Goal: Information Seeking & Learning: Understand process/instructions

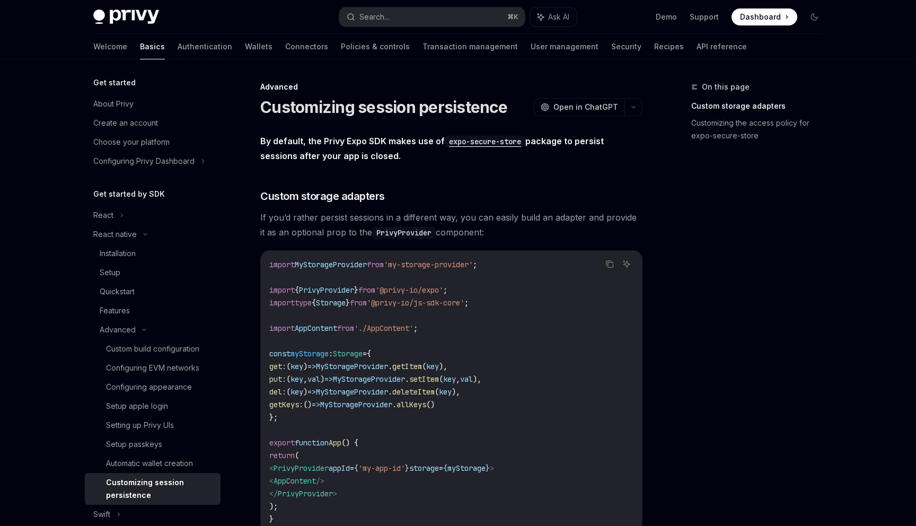
scroll to position [40, 0]
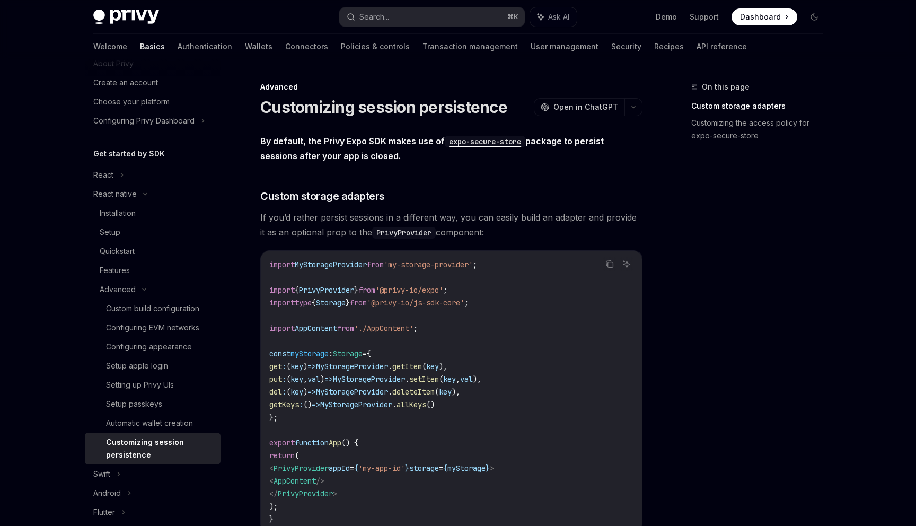
click at [810, 272] on div "On this page Custom storage adapters Customizing the access policy for expo-sec…" at bounding box center [750, 303] width 161 height 445
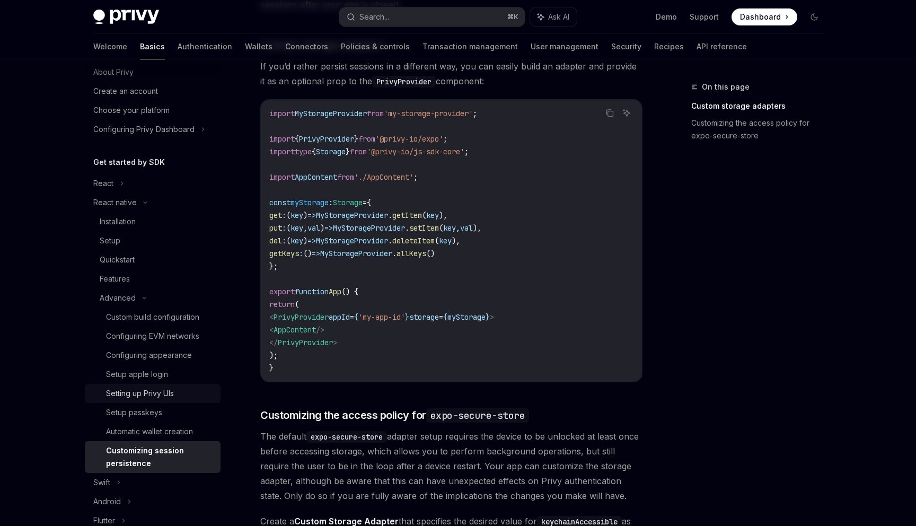
scroll to position [42, 0]
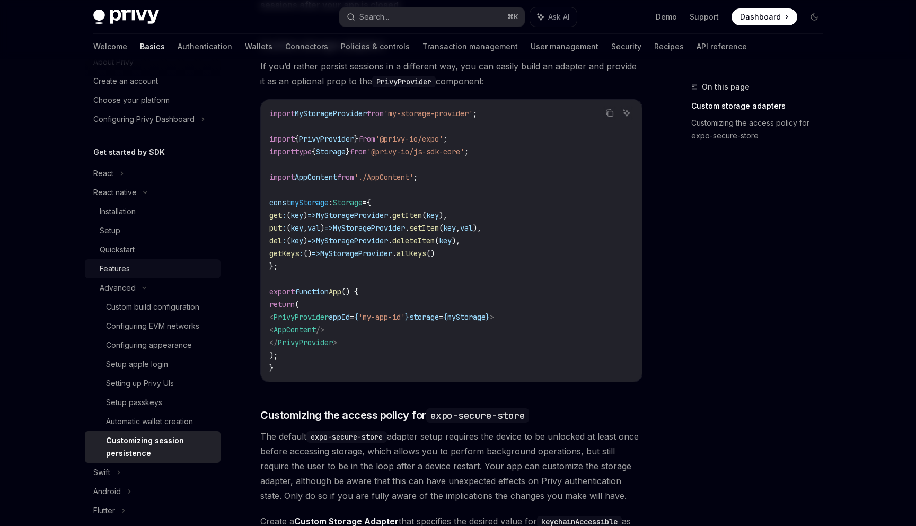
click at [126, 270] on div "Features" at bounding box center [115, 268] width 30 height 13
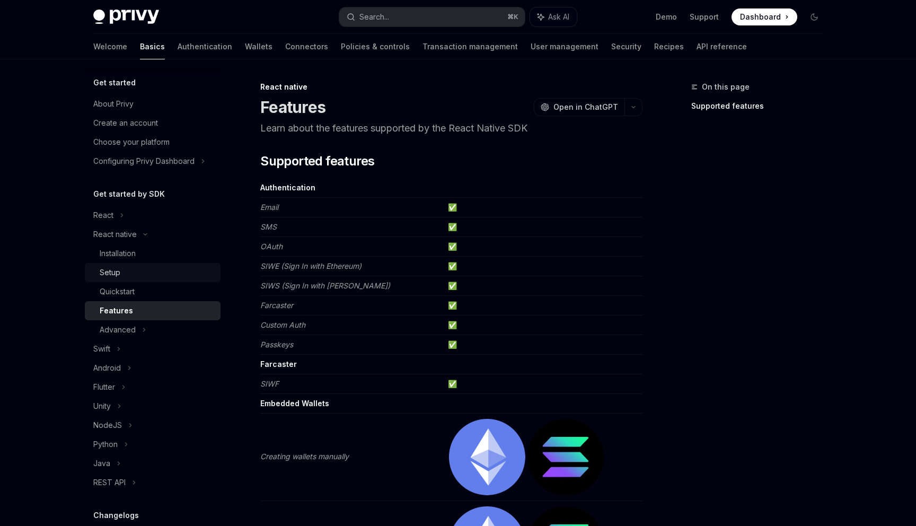
click at [120, 276] on div "Setup" at bounding box center [110, 272] width 21 height 13
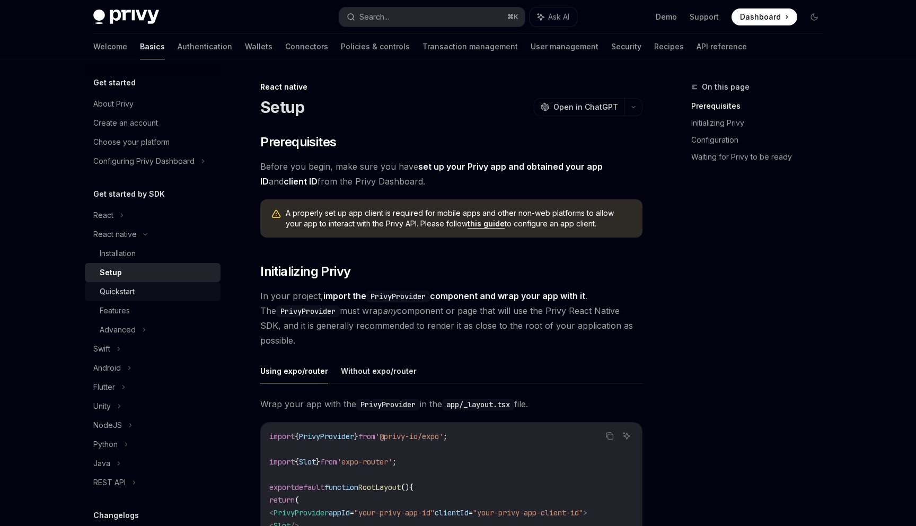
click at [121, 284] on link "Quickstart" at bounding box center [153, 291] width 136 height 19
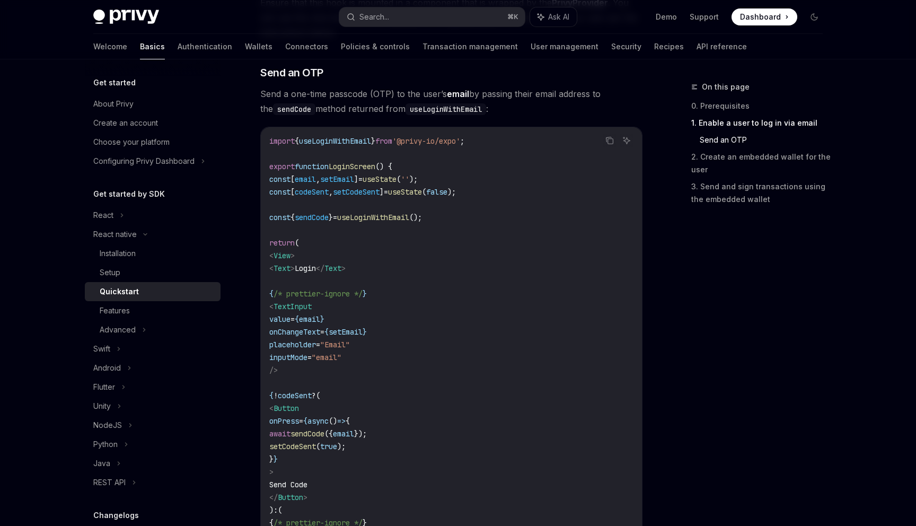
scroll to position [451, 0]
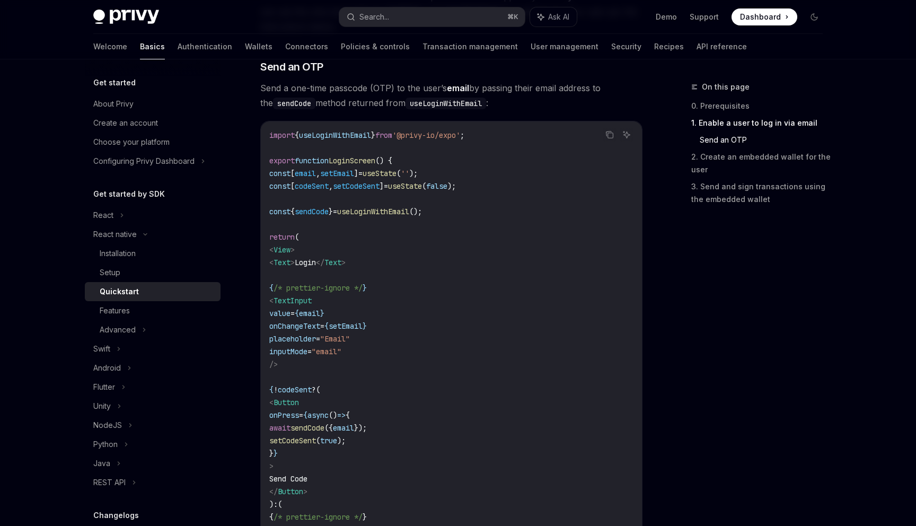
click at [378, 381] on code "import { useLoginWithEmail } from '@privy-io/expo' ; export function LoginScree…" at bounding box center [451, 370] width 364 height 483
click at [479, 347] on code "import { useLoginWithEmail } from '@privy-io/expo' ; export function LoginScree…" at bounding box center [451, 370] width 364 height 483
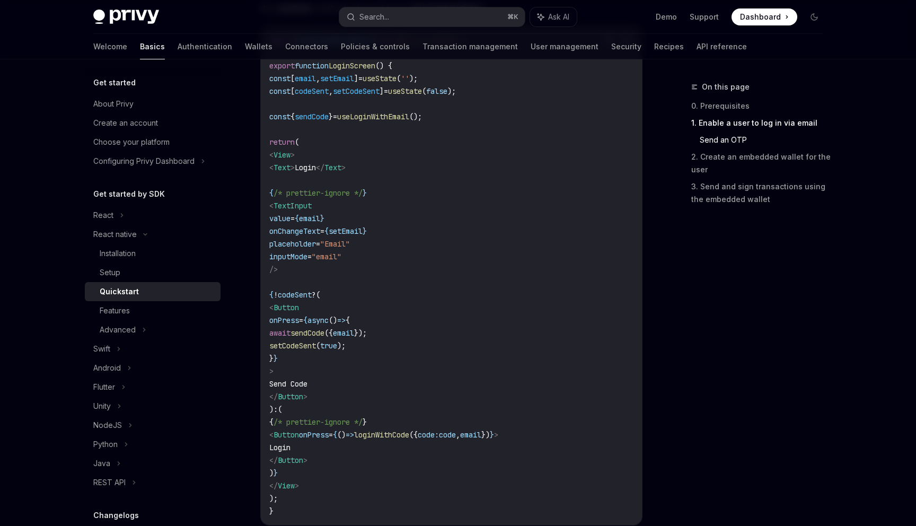
scroll to position [550, 0]
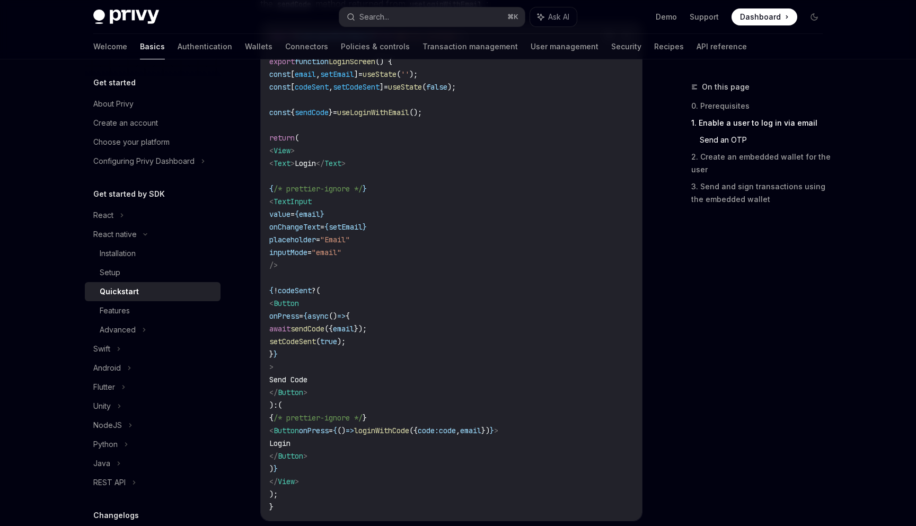
click at [504, 264] on code "import { useLoginWithEmail } from '@privy-io/expo' ; export function LoginScree…" at bounding box center [451, 271] width 364 height 483
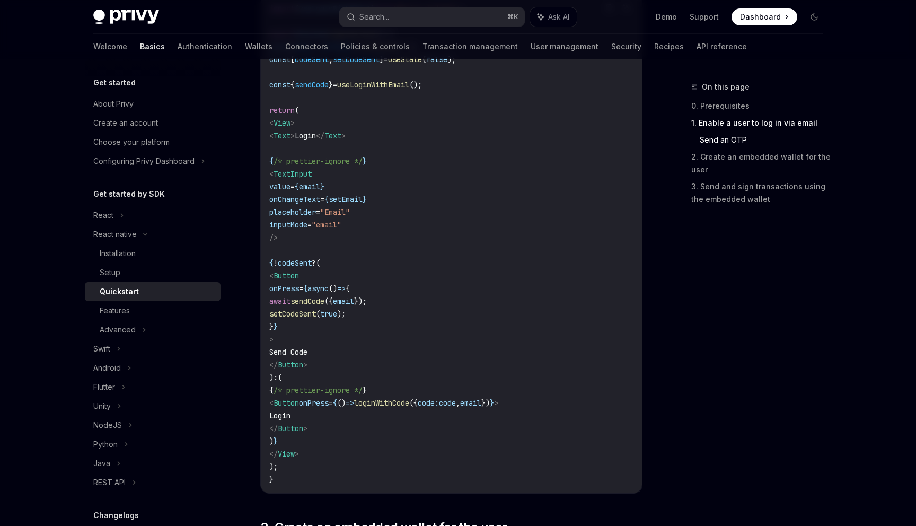
scroll to position [573, 0]
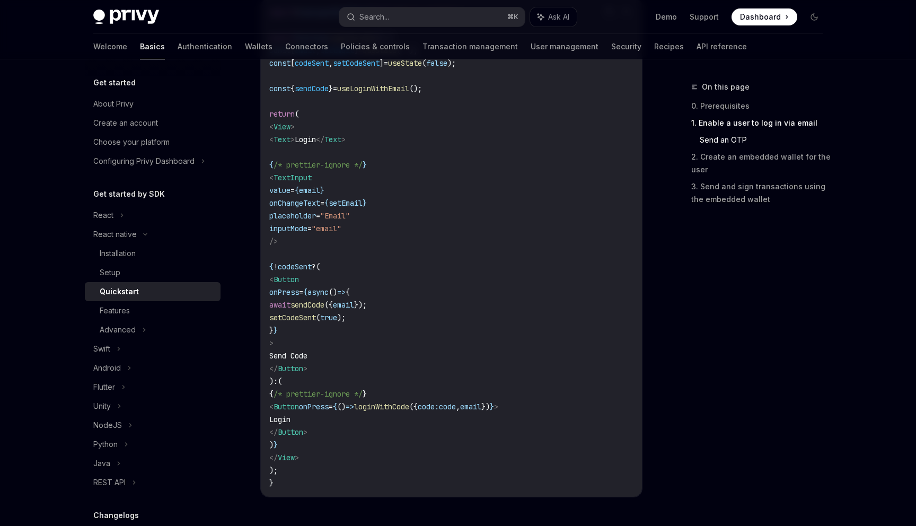
click at [290, 307] on span "await" at bounding box center [279, 305] width 21 height 10
drag, startPoint x: 331, startPoint y: 307, endPoint x: 414, endPoint y: 307, distance: 83.7
click at [367, 307] on span "await sendCode ({ email });" at bounding box center [318, 305] width 98 height 10
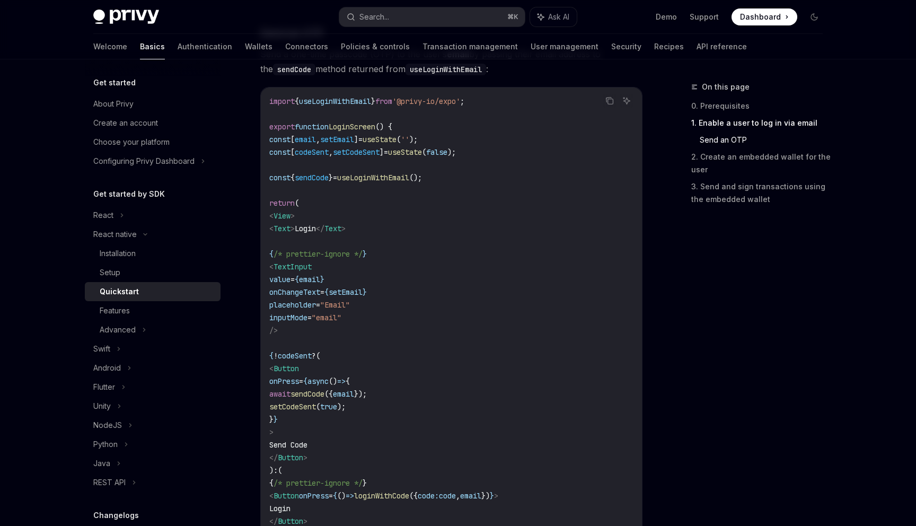
scroll to position [456, 0]
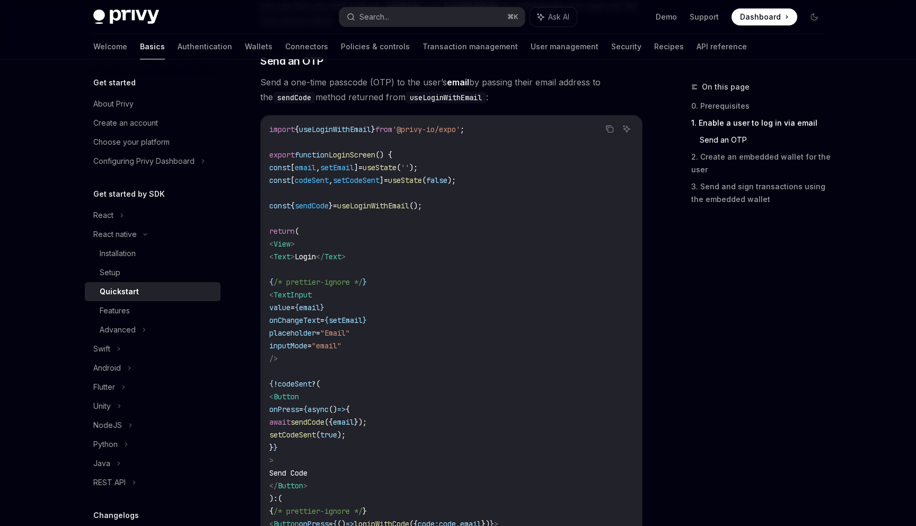
click at [350, 126] on span "useLoginWithEmail" at bounding box center [335, 130] width 72 height 10
drag, startPoint x: 524, startPoint y: 126, endPoint x: 269, endPoint y: 127, distance: 255.5
click at [269, 127] on div "import { useLoginWithEmail } from '@privy-io/expo' ; export function LoginScree…" at bounding box center [451, 365] width 381 height 498
copy span "import { useLoginWithEmail } from '@privy-io/expo' ;"
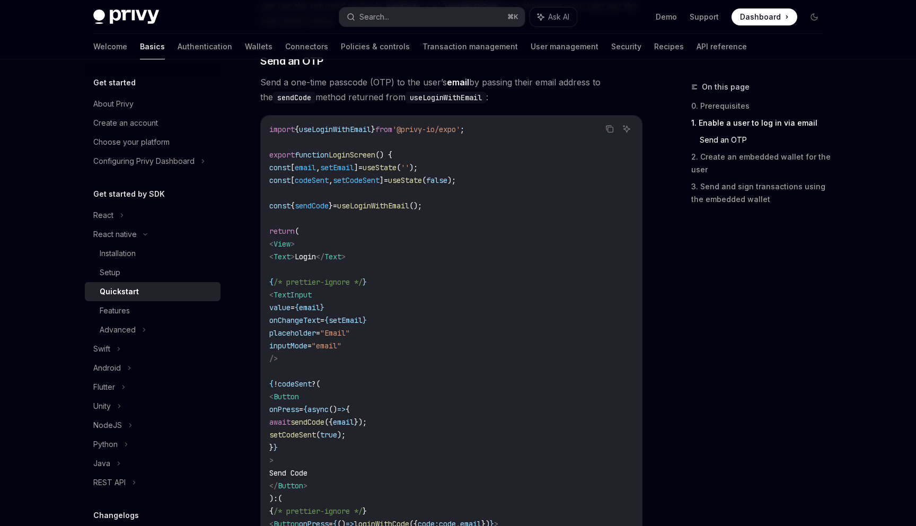
click at [456, 205] on code "import { useLoginWithEmail } from '@privy-io/expo' ; export function LoginScree…" at bounding box center [451, 364] width 364 height 483
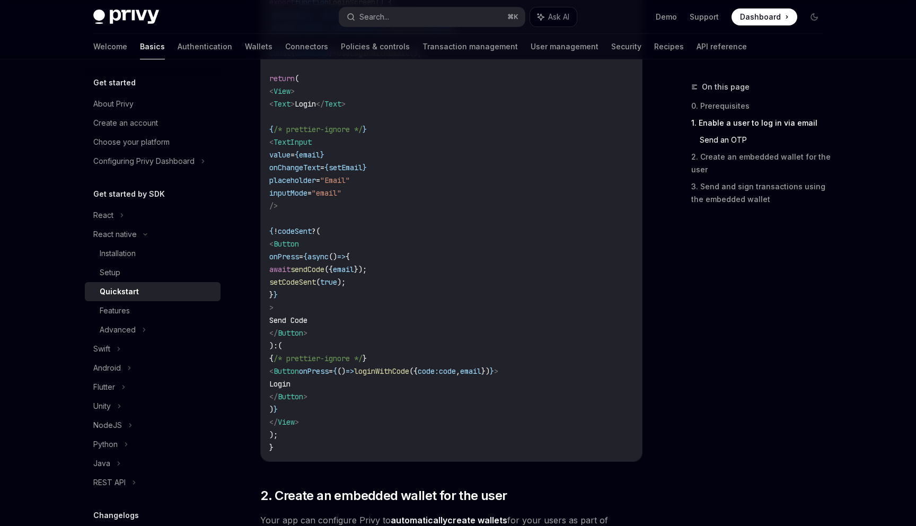
scroll to position [630, 0]
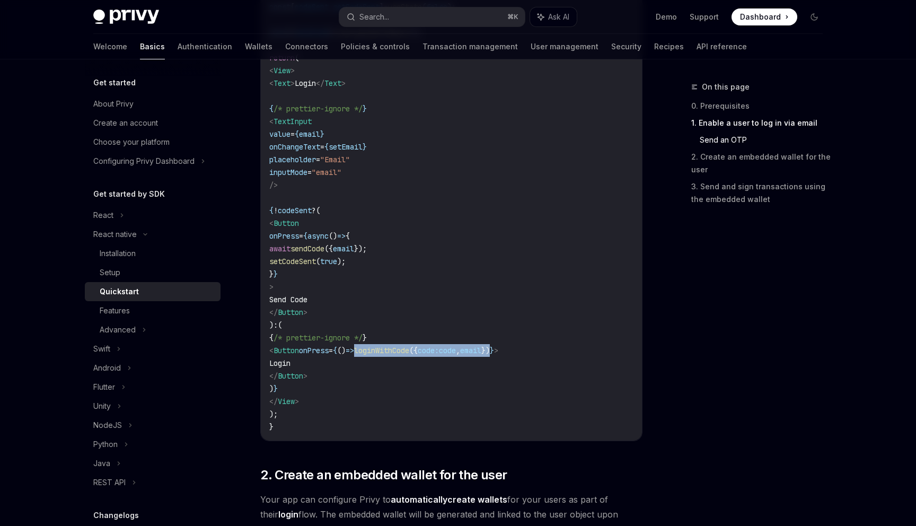
drag, startPoint x: 404, startPoint y: 351, endPoint x: 559, endPoint y: 350, distance: 154.8
click at [498, 350] on span "< Button onPress = { () => loginWithCode ({ code: code , email }) } >" at bounding box center [383, 351] width 229 height 10
drag, startPoint x: 342, startPoint y: 352, endPoint x: 561, endPoint y: 350, distance: 219.4
click at [498, 350] on span "< Button onPress = { () => loginWithCode ({ code: code , email }) } >" at bounding box center [383, 351] width 229 height 10
copy span "onPress = { () => loginWithCode ({ code: code , email }) }"
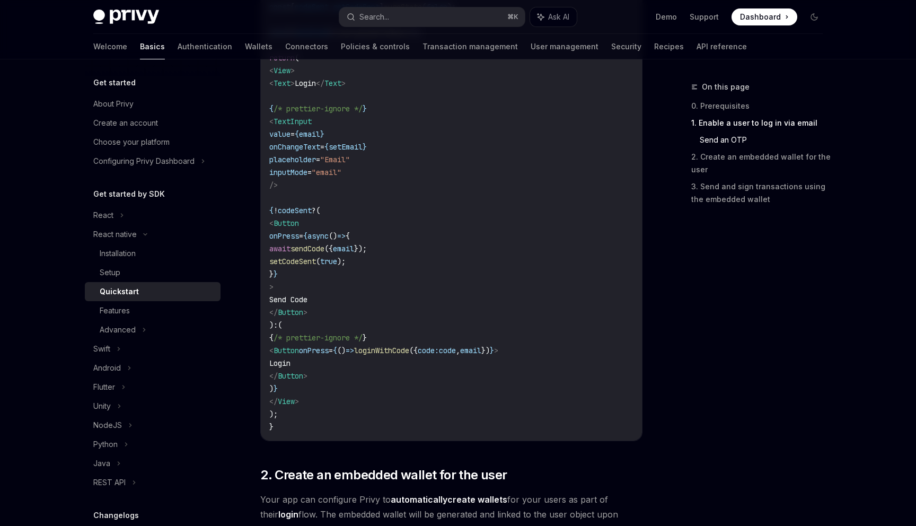
click at [554, 338] on code "import { useLoginWithEmail } from '@privy-io/expo' ; export function LoginScree…" at bounding box center [451, 191] width 364 height 483
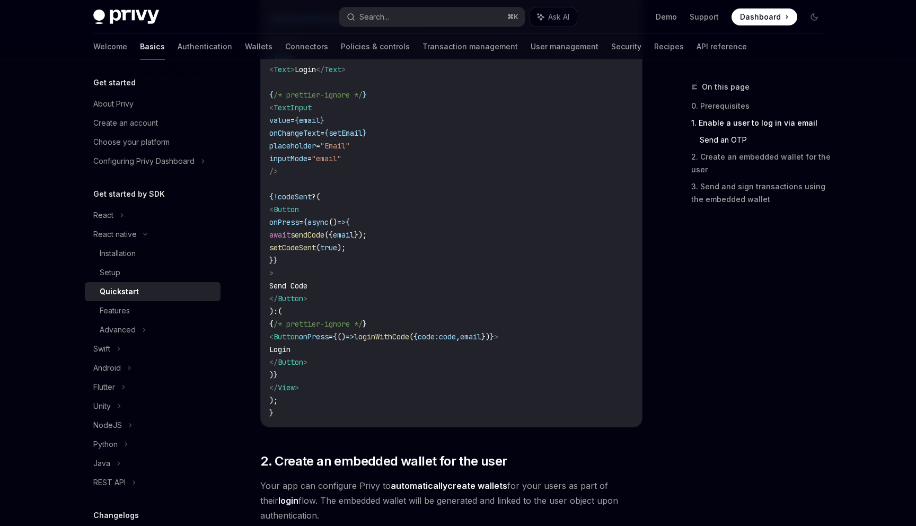
scroll to position [642, 0]
click at [409, 341] on span "loginWithCode" at bounding box center [381, 338] width 55 height 10
copy span "loginWithCode"
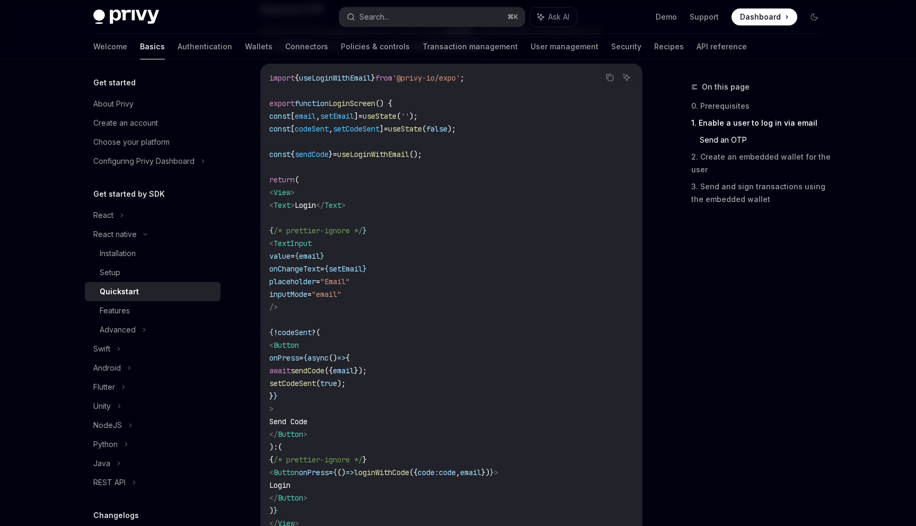
scroll to position [506, 0]
drag, startPoint x: 281, startPoint y: 155, endPoint x: 531, endPoint y: 155, distance: 249.1
click at [531, 155] on code "import { useLoginWithEmail } from '@privy-io/expo' ; export function LoginScree…" at bounding box center [451, 315] width 364 height 483
copy span "const { sendCode } = useLoginWithEmail ();"
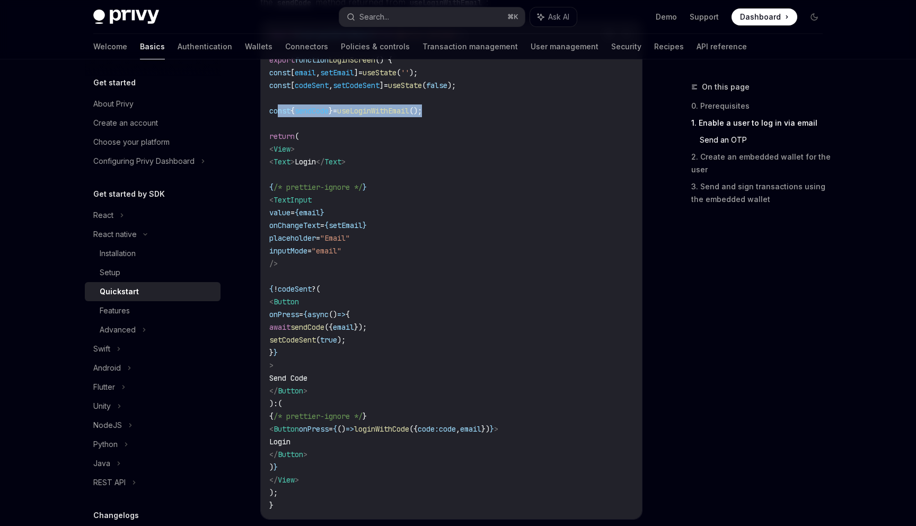
scroll to position [583, 0]
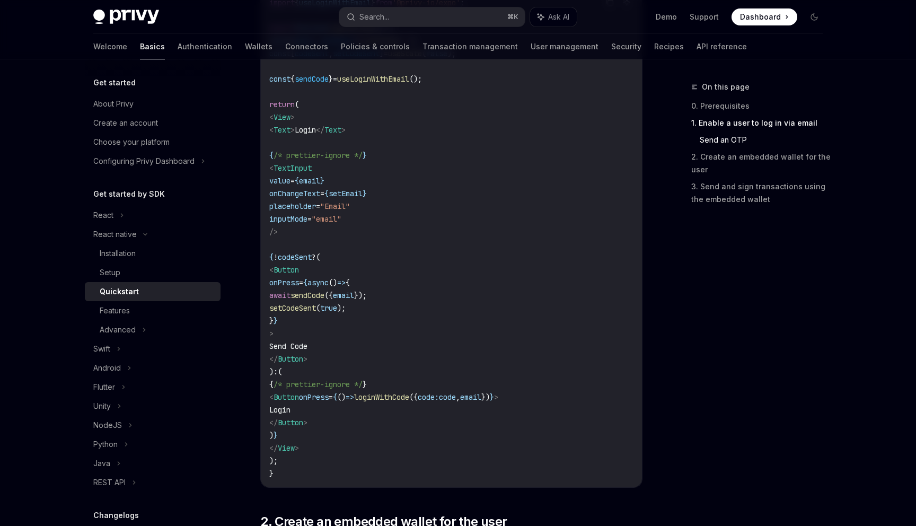
click at [379, 402] on code "import { useLoginWithEmail } from '@privy-io/expo' ; export function LoginScree…" at bounding box center [451, 237] width 364 height 483
click at [409, 394] on span "loginWithCode" at bounding box center [381, 397] width 55 height 10
copy span "loginWithCode"
click at [504, 439] on code "import { useLoginWithEmail } from '@privy-io/expo' ; export function LoginScree…" at bounding box center [451, 237] width 364 height 483
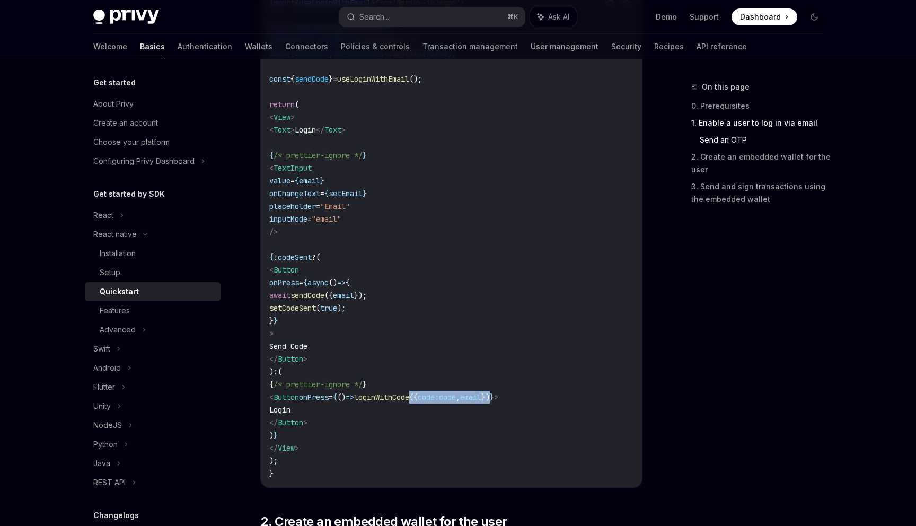
drag, startPoint x: 466, startPoint y: 394, endPoint x: 557, endPoint y: 394, distance: 90.6
click at [498, 394] on span "< Button onPress = { () => loginWithCode ({ code: code , email }) } >" at bounding box center [383, 397] width 229 height 10
copy span "({ code: code , email })"
click at [441, 339] on code "import { useLoginWithEmail } from '@privy-io/expo' ; export function LoginScree…" at bounding box center [451, 237] width 364 height 483
click at [388, 327] on code "import { useLoginWithEmail } from '@privy-io/expo' ; export function LoginScree…" at bounding box center [451, 237] width 364 height 483
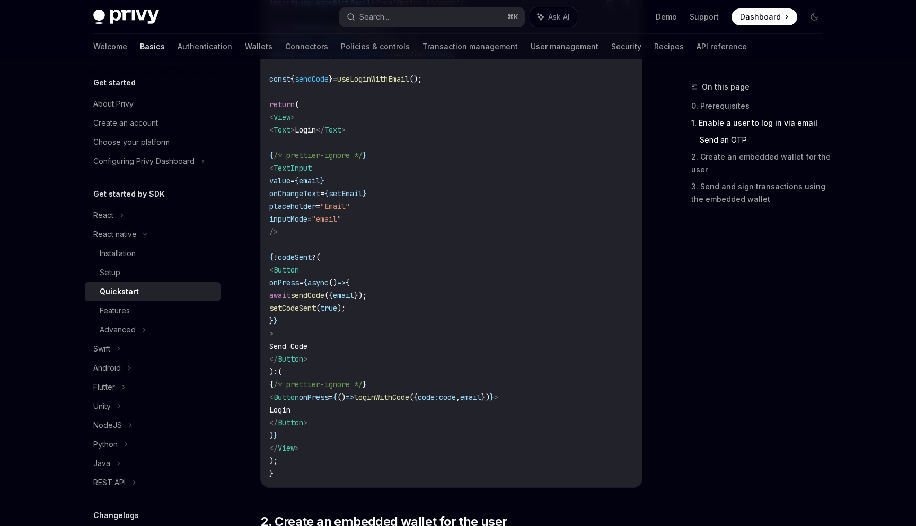
drag, startPoint x: 354, startPoint y: 361, endPoint x: 298, endPoint y: 275, distance: 103.2
click at [298, 275] on code "import { useLoginWithEmail } from '@privy-io/expo' ; export function LoginScree…" at bounding box center [451, 237] width 364 height 483
click at [405, 315] on code "import { useLoginWithEmail } from '@privy-io/expo' ; export function LoginScree…" at bounding box center [451, 237] width 364 height 483
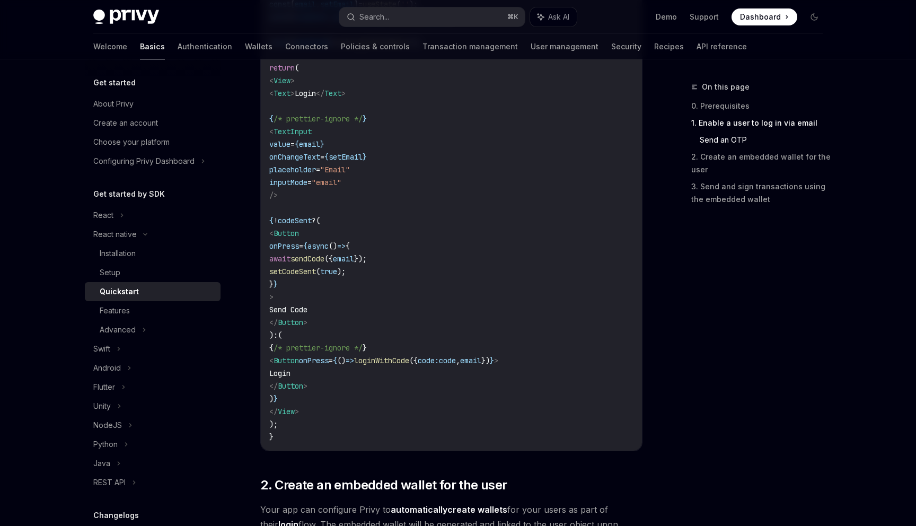
scroll to position [638, 0]
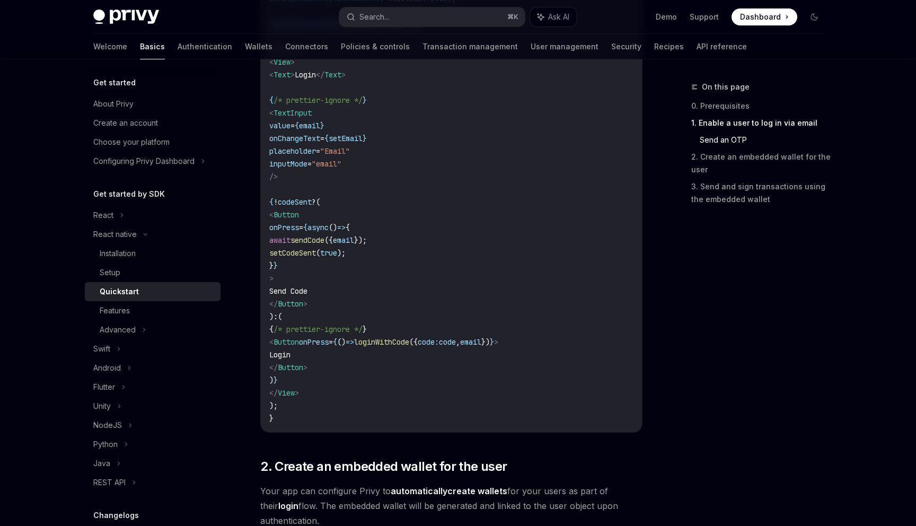
click at [435, 313] on code "import { useLoginWithEmail } from '@privy-io/expo' ; export function LoginScree…" at bounding box center [451, 182] width 364 height 483
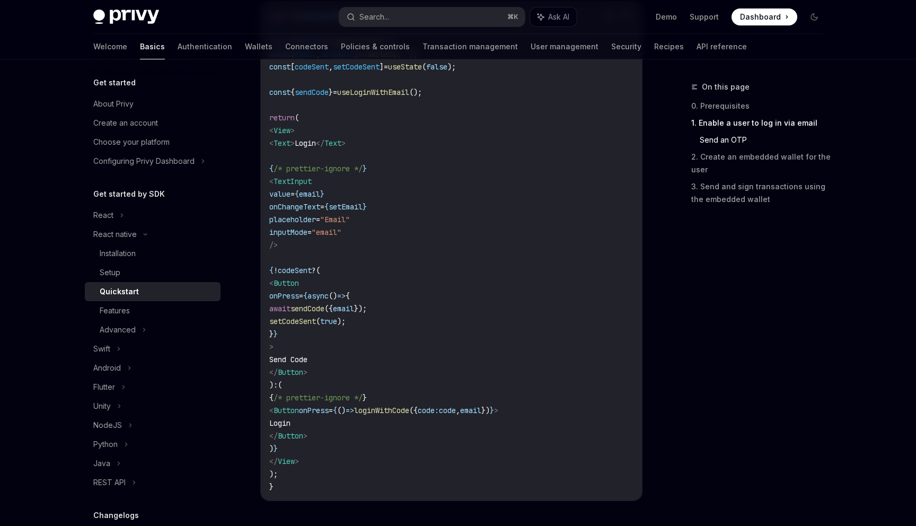
scroll to position [572, 0]
click at [408, 427] on code "import { useLoginWithEmail } from '@privy-io/expo' ; export function LoginScree…" at bounding box center [451, 248] width 364 height 483
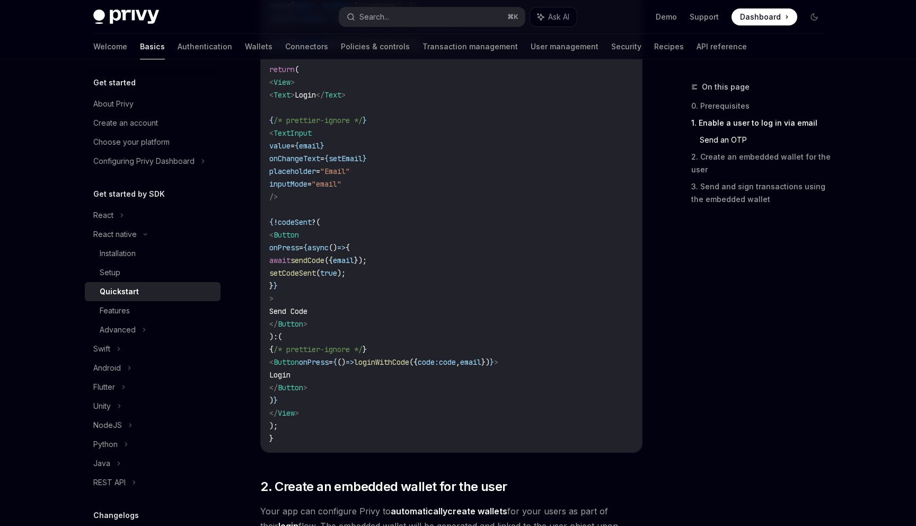
scroll to position [620, 0]
click at [409, 359] on span "loginWithCode" at bounding box center [381, 360] width 55 height 10
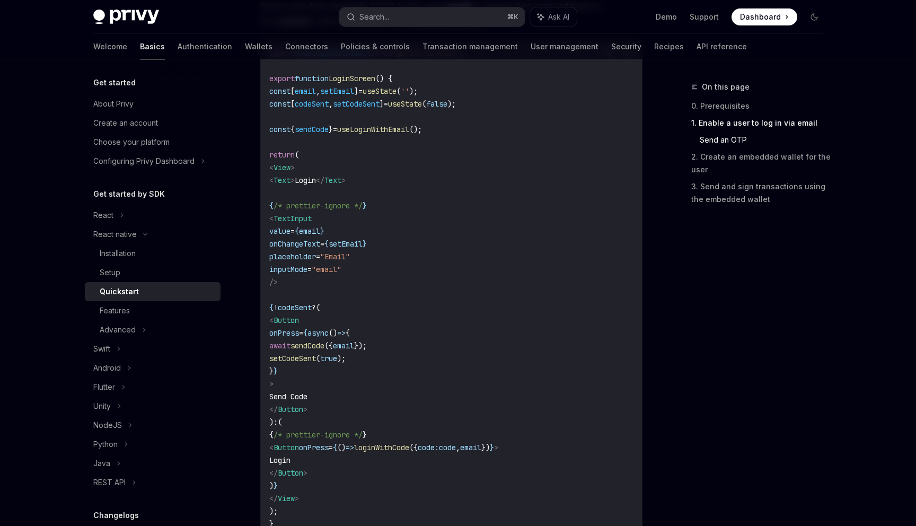
scroll to position [547, 0]
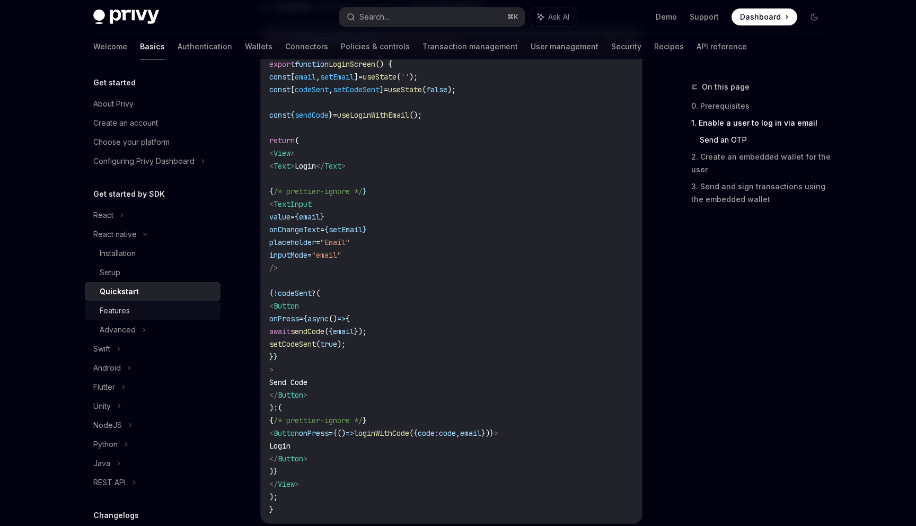
click at [123, 310] on div "Features" at bounding box center [115, 310] width 30 height 13
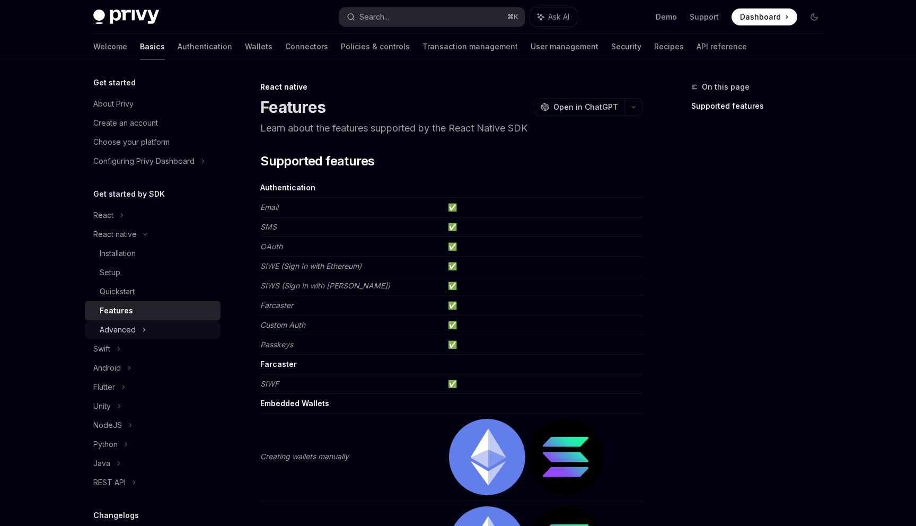
click at [154, 323] on div "Advanced" at bounding box center [153, 329] width 136 height 19
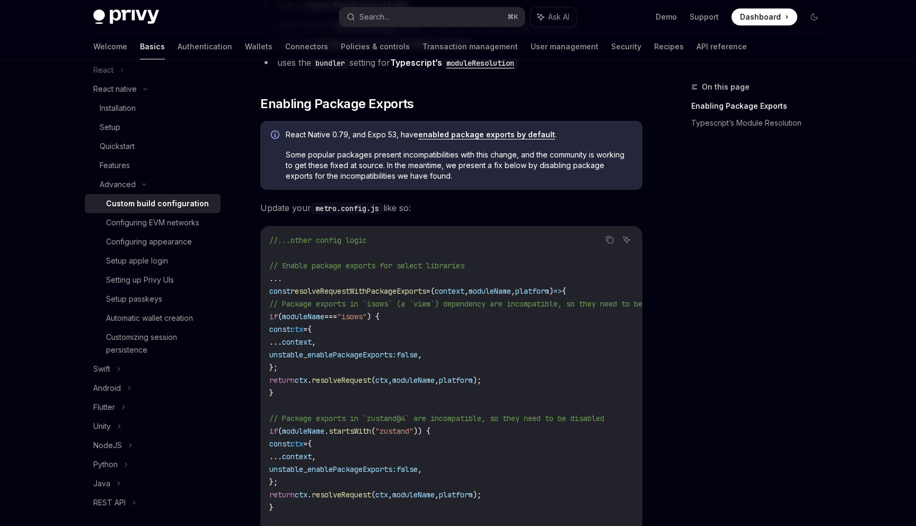
scroll to position [198, 0]
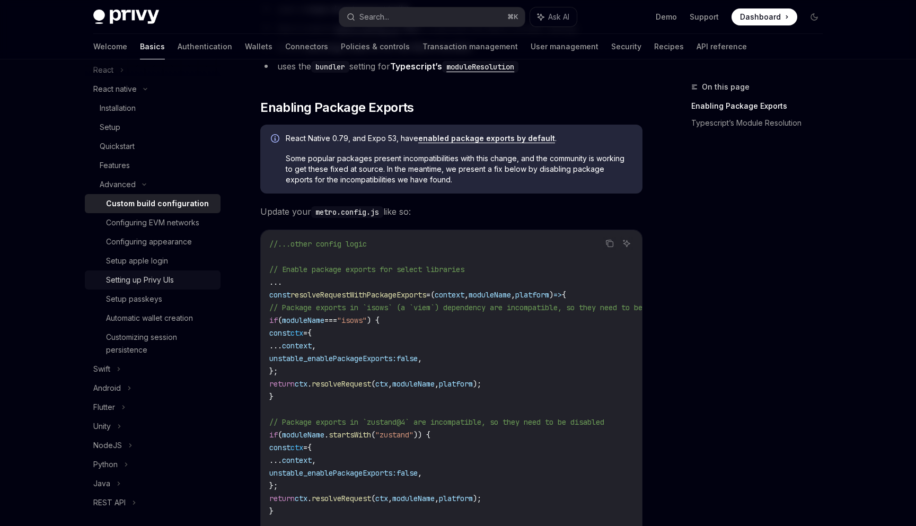
click at [186, 279] on div "Setting up Privy UIs" at bounding box center [160, 279] width 108 height 13
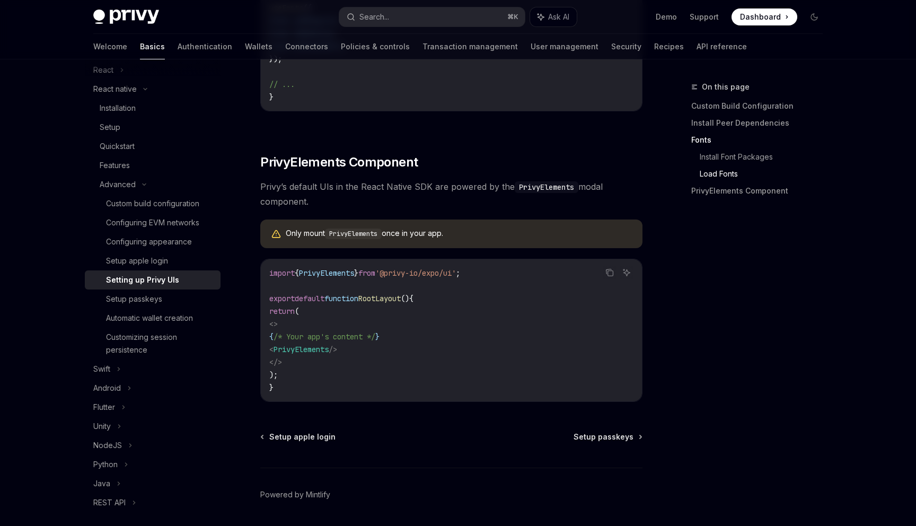
scroll to position [685, 0]
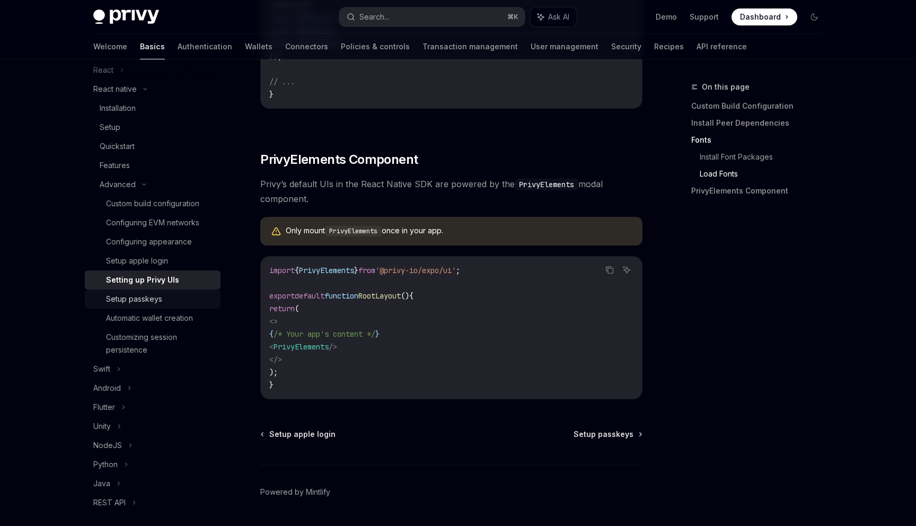
click at [173, 298] on div "Setup passkeys" at bounding box center [160, 299] width 108 height 13
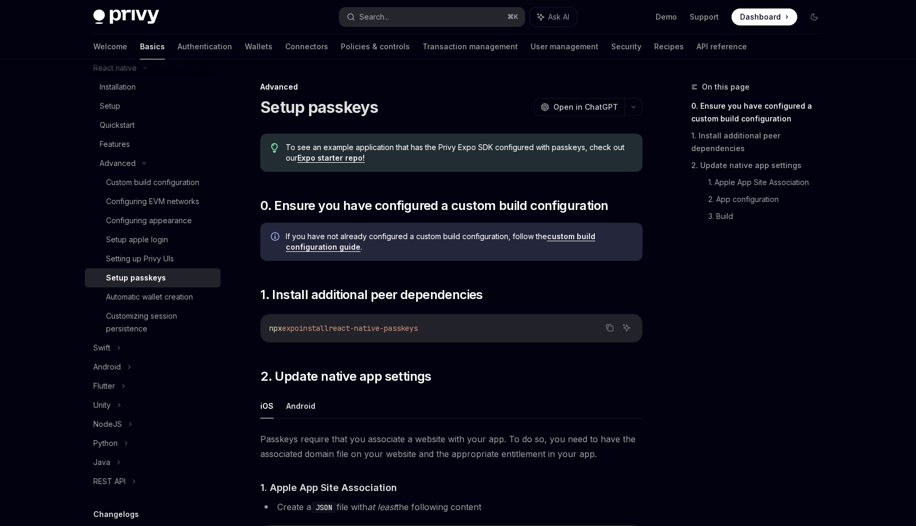
scroll to position [168, 0]
click at [186, 317] on div "Customizing session persistence" at bounding box center [160, 320] width 108 height 25
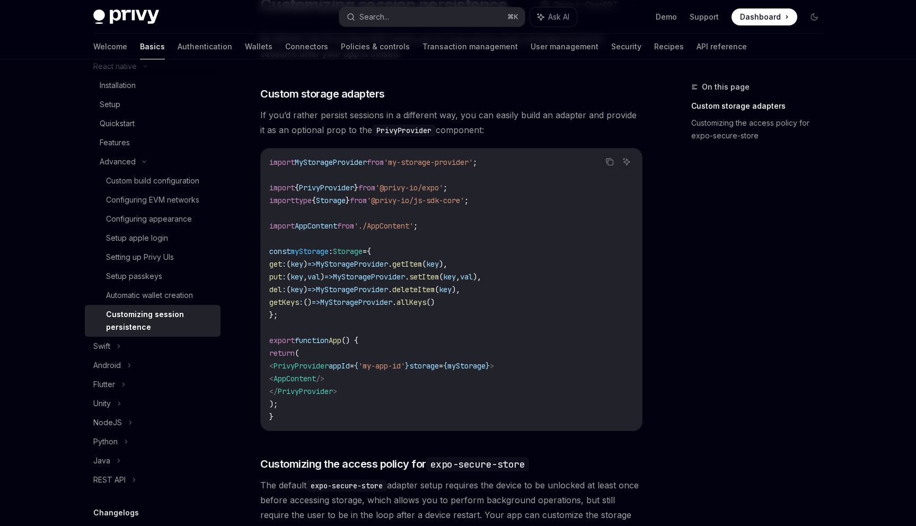
scroll to position [114, 0]
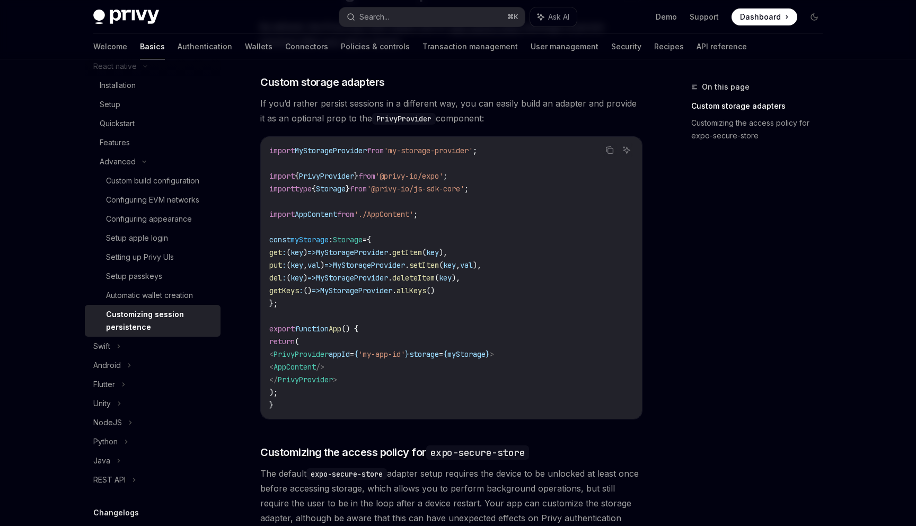
click at [485, 356] on span "myStorage" at bounding box center [466, 354] width 38 height 10
click at [144, 144] on div "Features" at bounding box center [157, 142] width 114 height 13
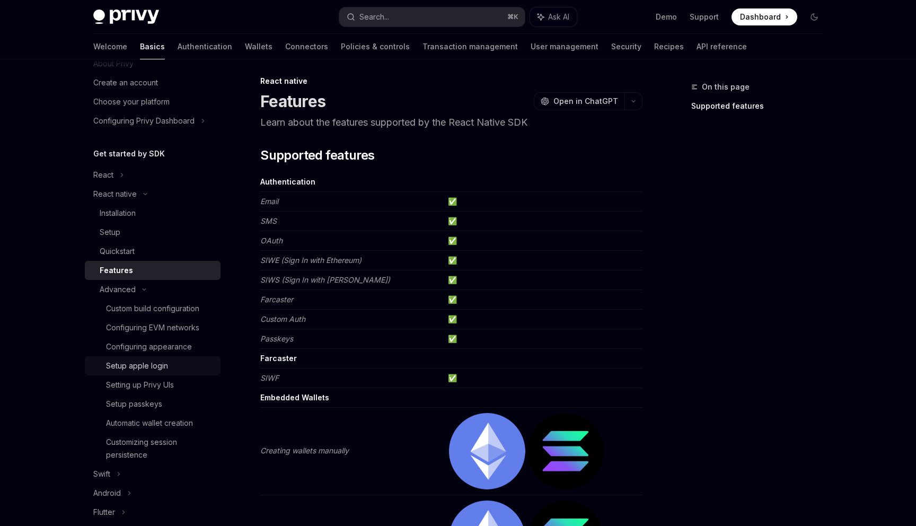
scroll to position [44, 0]
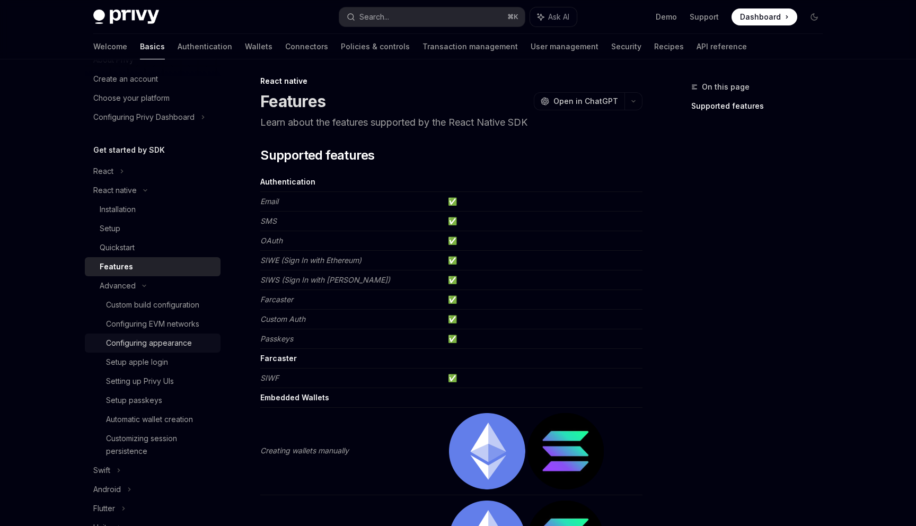
click at [183, 346] on div "Configuring appearance" at bounding box center [149, 343] width 86 height 13
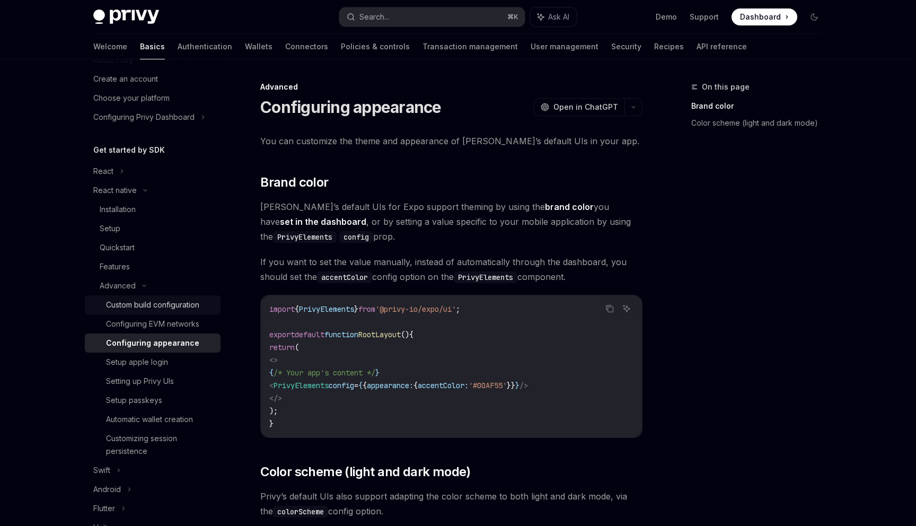
click at [179, 303] on div "Custom build configuration" at bounding box center [152, 304] width 93 height 13
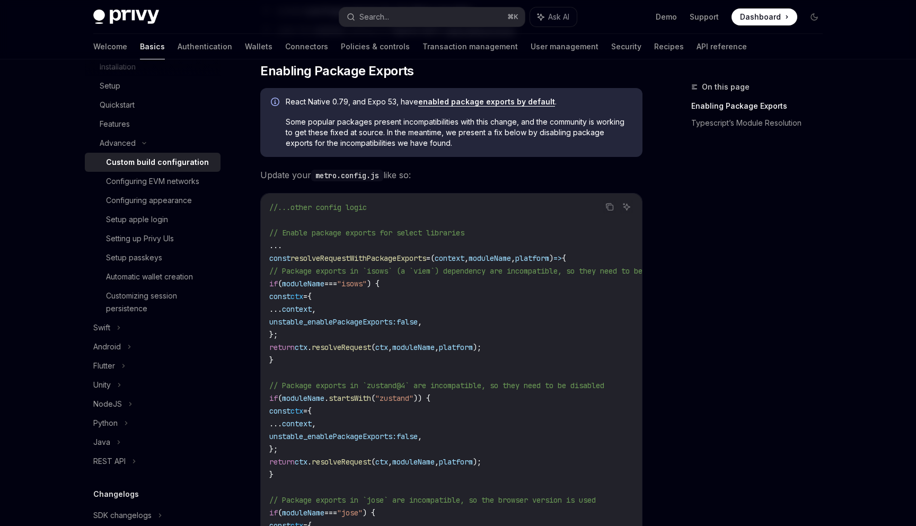
scroll to position [243, 0]
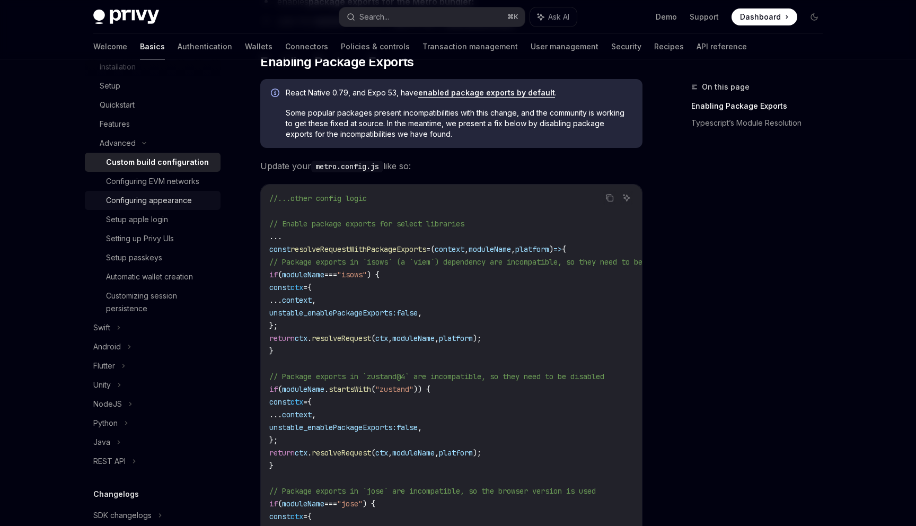
click at [172, 198] on div "Configuring appearance" at bounding box center [149, 200] width 86 height 13
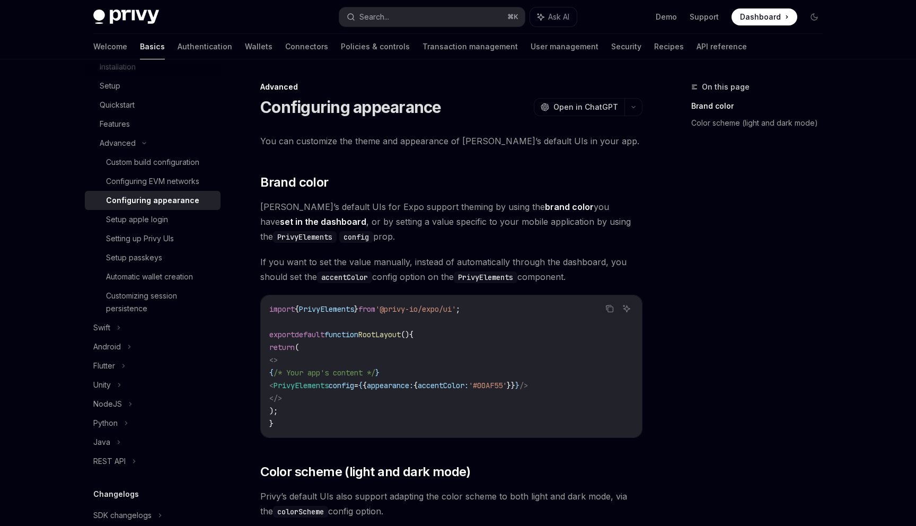
click at [328, 384] on span "PrivyElements" at bounding box center [300, 386] width 55 height 10
drag, startPoint x: 328, startPoint y: 384, endPoint x: 507, endPoint y: 385, distance: 179.1
click at [507, 385] on span "< PrivyElements config = { { appearance: { accentColor: '#00AF55' }} } />" at bounding box center [398, 386] width 259 height 10
click at [373, 401] on code "import { PrivyElements } from '@privy-io/expo/ui' ; export default function Roo…" at bounding box center [451, 366] width 364 height 127
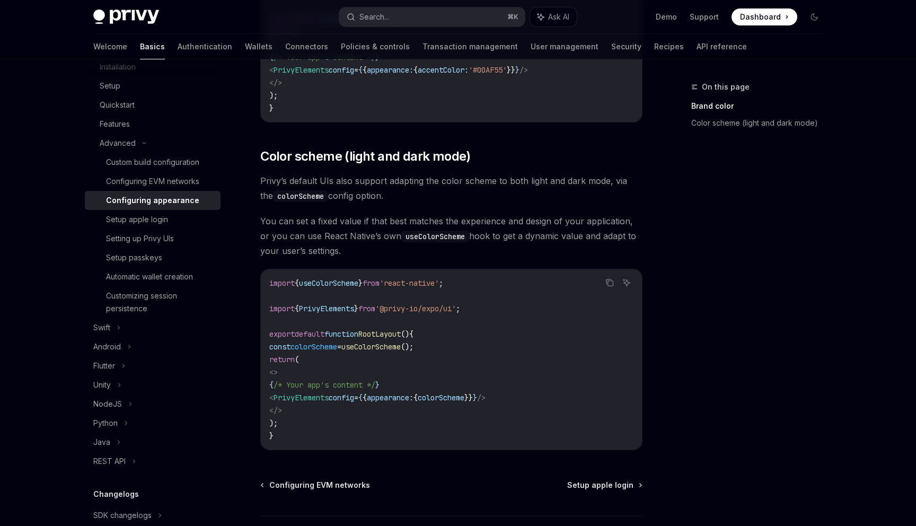
scroll to position [317, 0]
drag, startPoint x: 337, startPoint y: 398, endPoint x: 562, endPoint y: 398, distance: 224.7
click at [562, 398] on code "import { useColorScheme } from 'react-native' ; import { PrivyElements } from '…" at bounding box center [451, 357] width 364 height 165
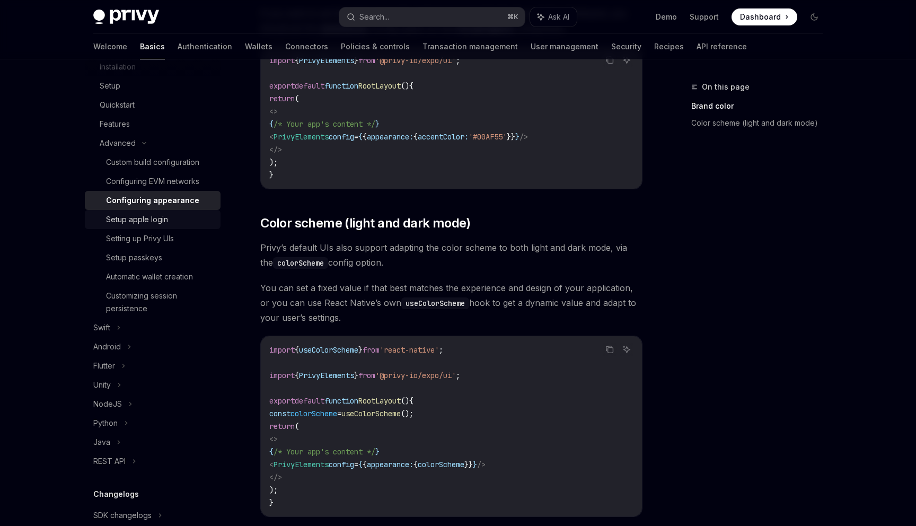
scroll to position [166, 0]
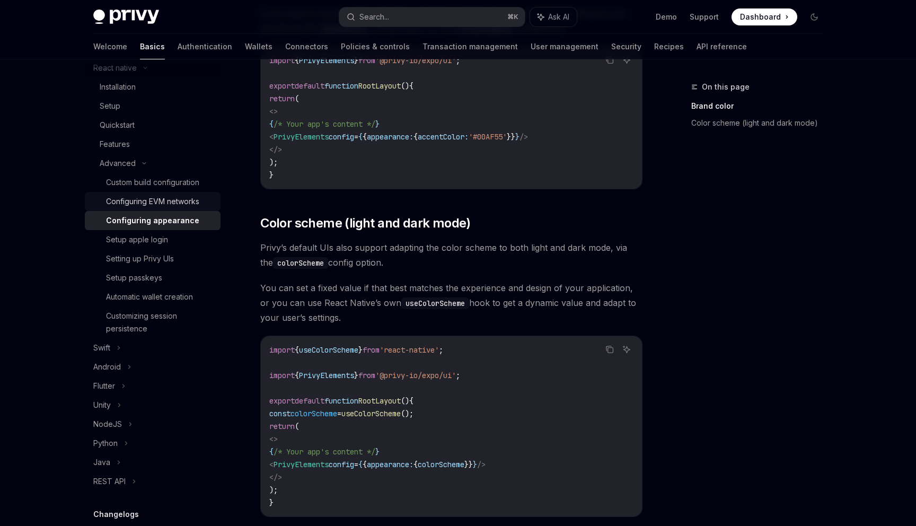
click at [172, 202] on div "Configuring EVM networks" at bounding box center [152, 201] width 93 height 13
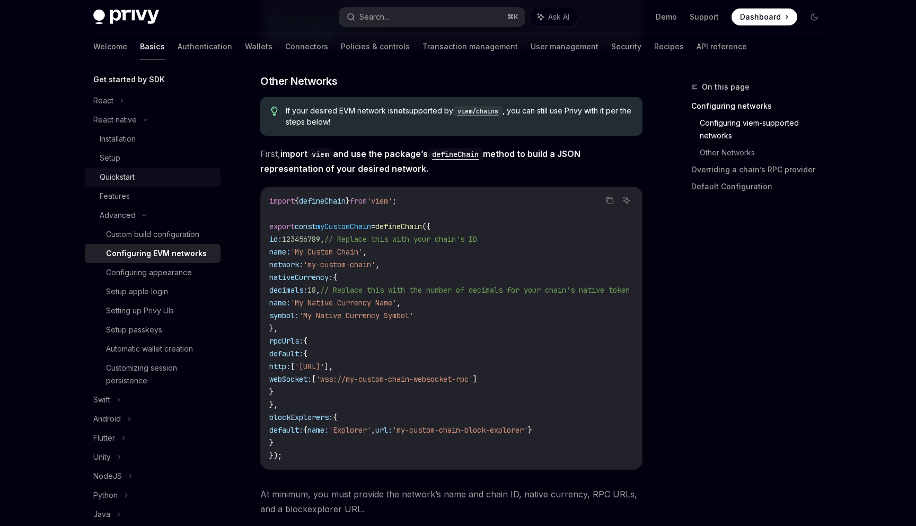
scroll to position [111, 0]
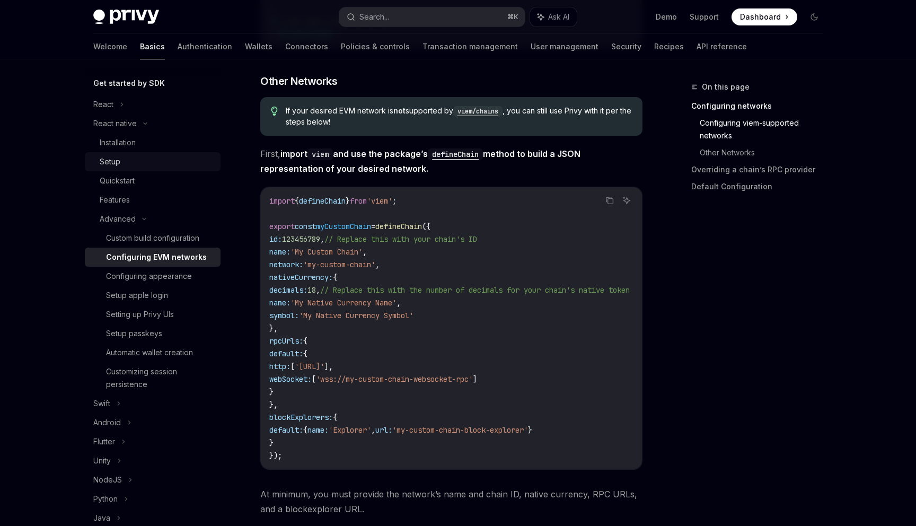
click at [120, 163] on div "Setup" at bounding box center [157, 161] width 114 height 13
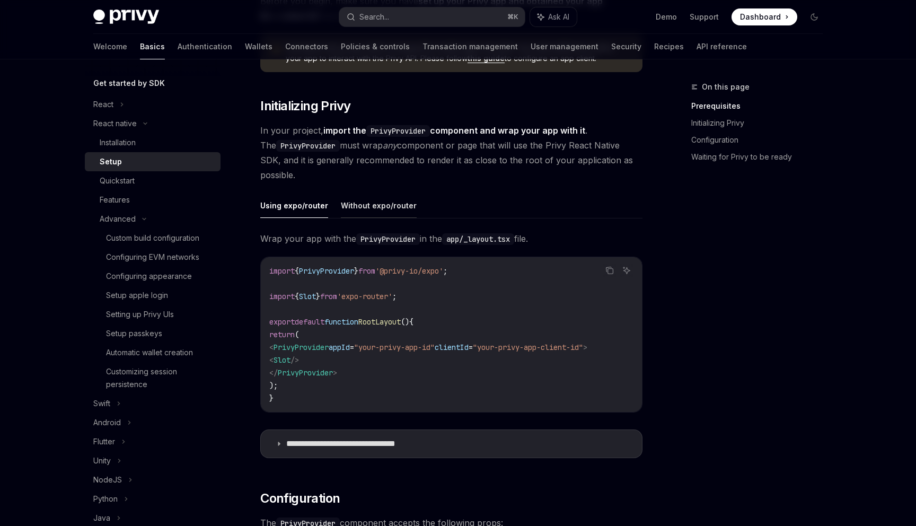
scroll to position [164, 0]
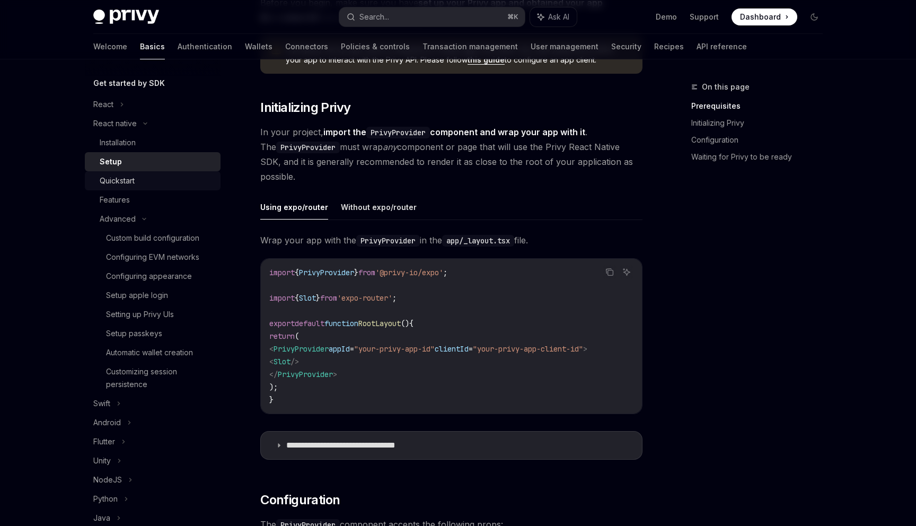
click at [148, 189] on link "Quickstart" at bounding box center [153, 180] width 136 height 19
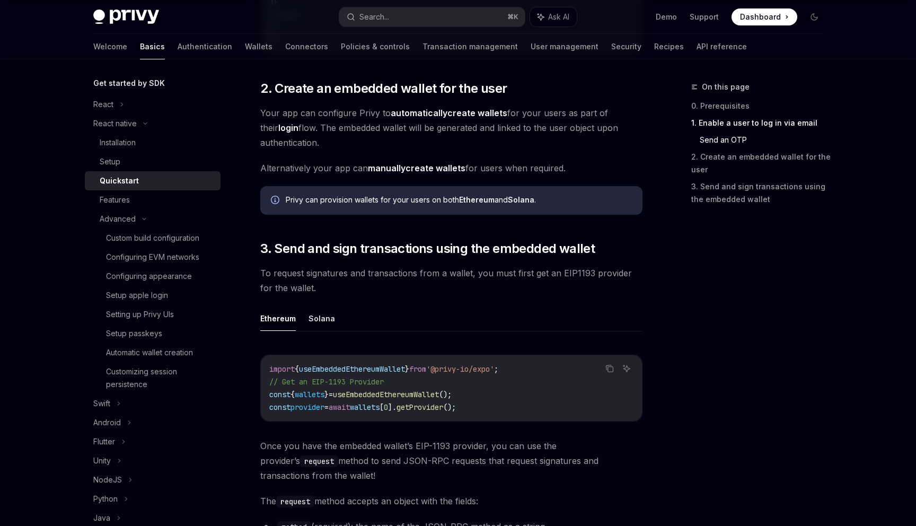
scroll to position [1093, 0]
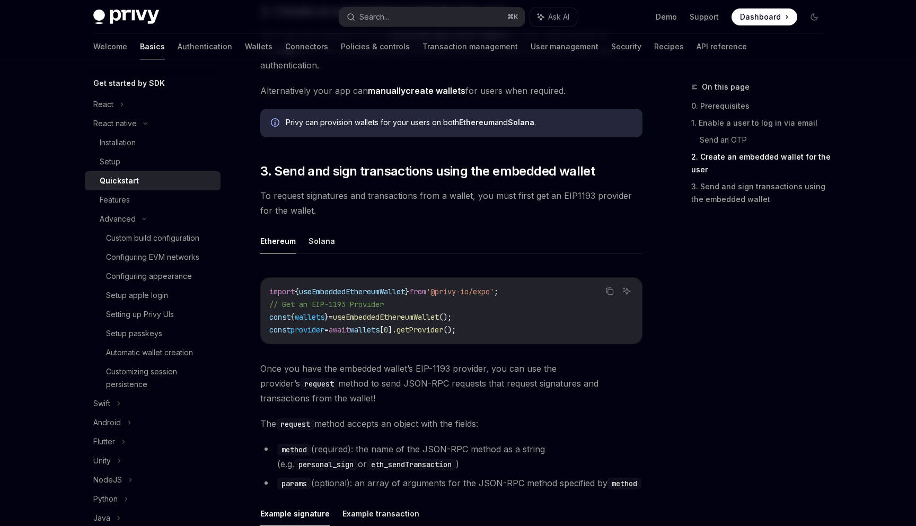
click at [439, 319] on span "useEmbeddedEthereumWallet" at bounding box center [386, 317] width 106 height 10
drag, startPoint x: 478, startPoint y: 319, endPoint x: 272, endPoint y: 318, distance: 205.6
click at [272, 318] on code "import { useEmbeddedEthereumWallet } from '@privy-io/expo' ; // Get an EIP-1193…" at bounding box center [451, 310] width 364 height 51
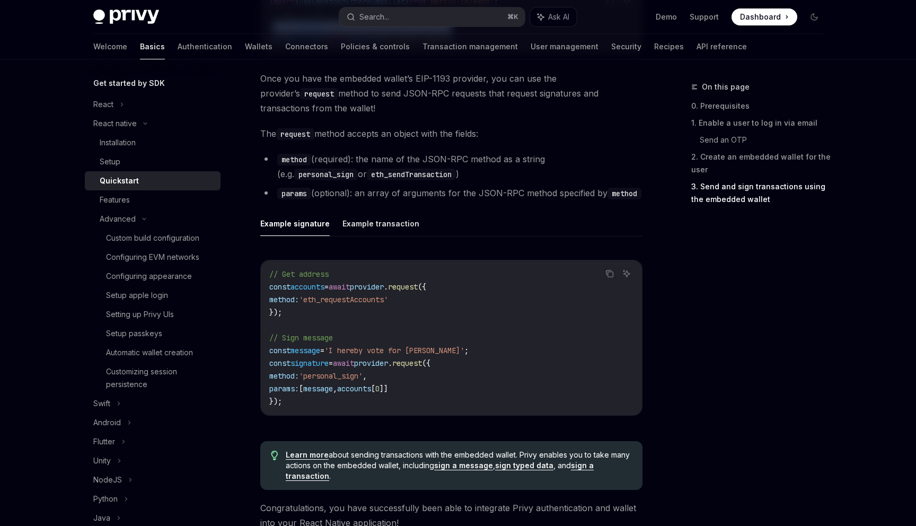
scroll to position [1384, 0]
click at [422, 321] on code "// Get address const accounts = await provider . request ({ method: 'eth_reques…" at bounding box center [451, 337] width 364 height 140
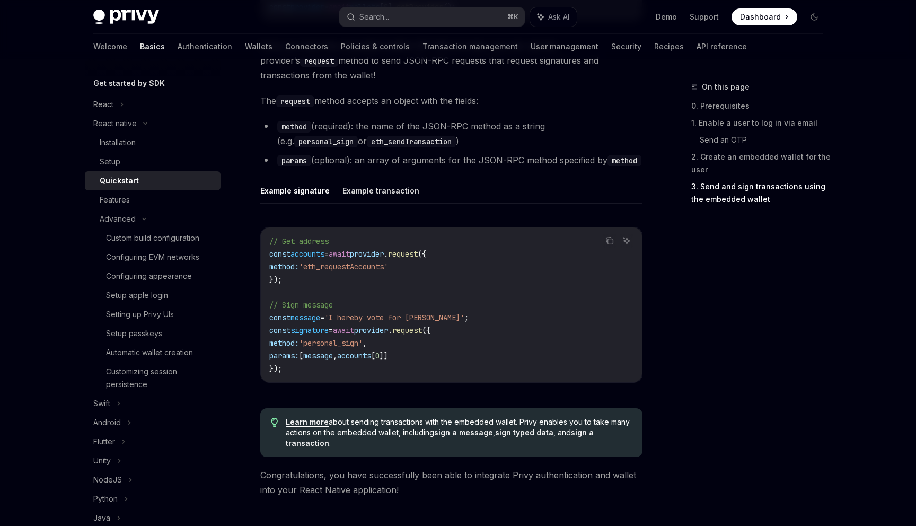
scroll to position [1415, 0]
drag, startPoint x: 312, startPoint y: 257, endPoint x: 331, endPoint y: 280, distance: 30.2
click at [331, 280] on code "// Get address const accounts = await provider . request ({ method: 'eth_reques…" at bounding box center [451, 306] width 364 height 140
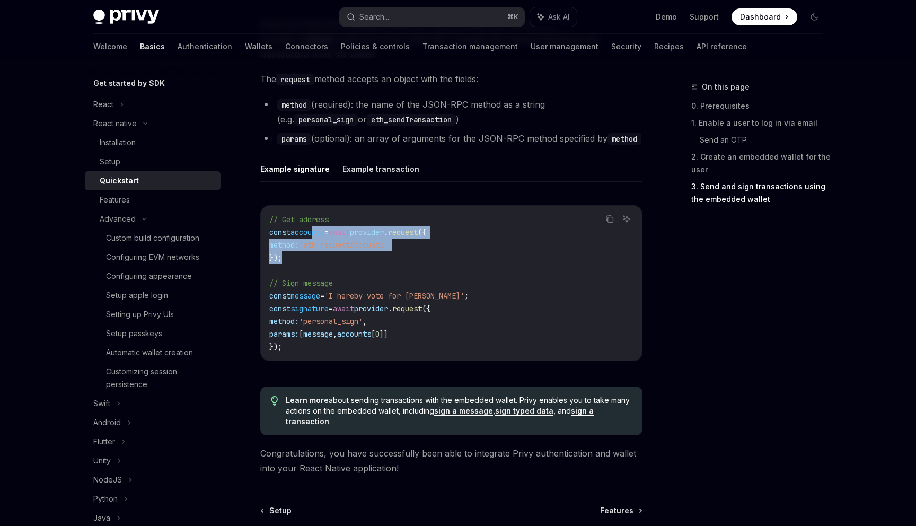
scroll to position [1441, 0]
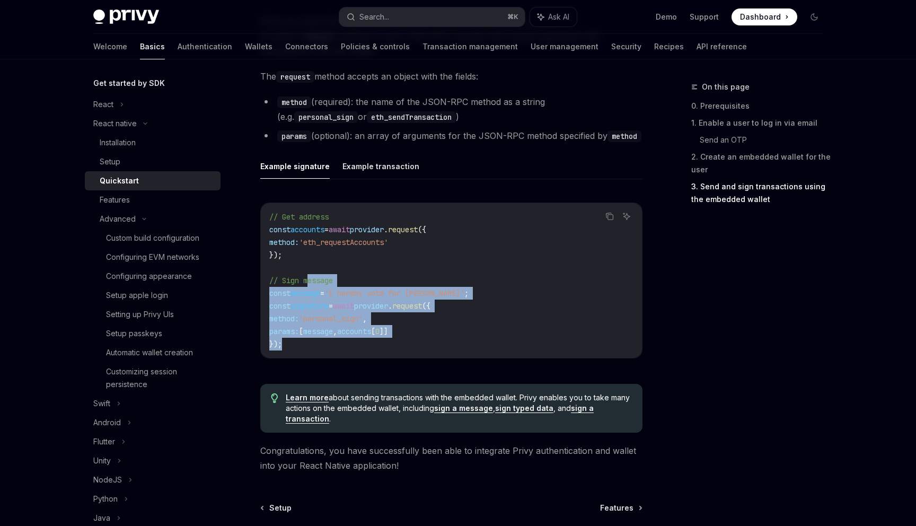
drag, startPoint x: 310, startPoint y: 280, endPoint x: 348, endPoint y: 341, distance: 71.9
click at [348, 341] on code "// Get address const accounts = await provider . request ({ method: 'eth_reques…" at bounding box center [451, 280] width 364 height 140
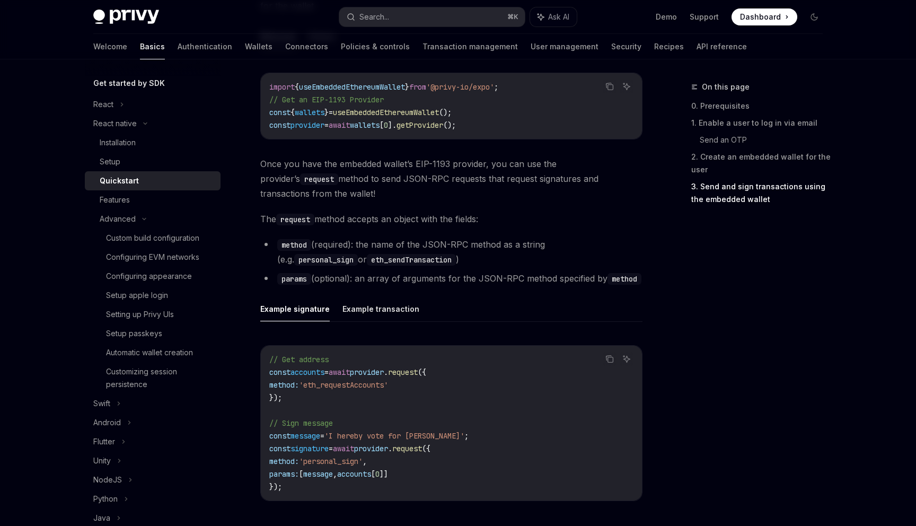
scroll to position [1297, 0]
click at [370, 310] on button "Example transaction" at bounding box center [380, 309] width 77 height 25
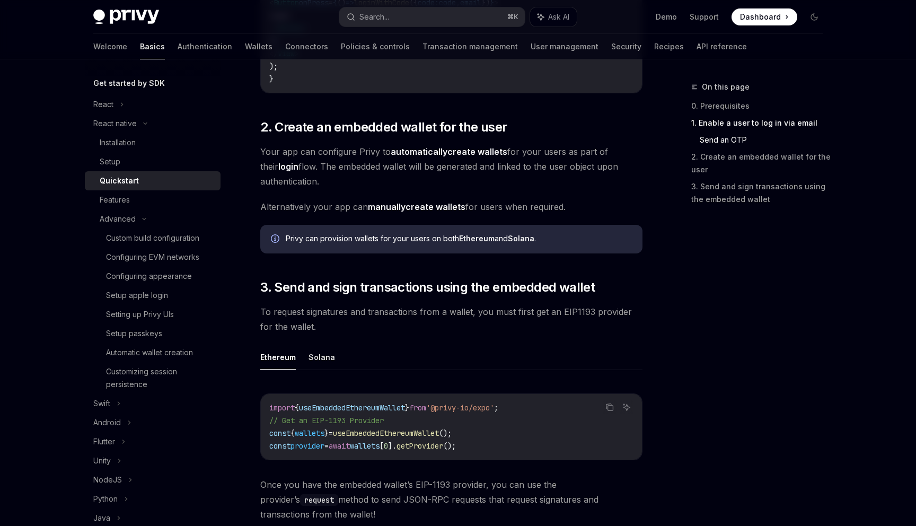
scroll to position [976, 0]
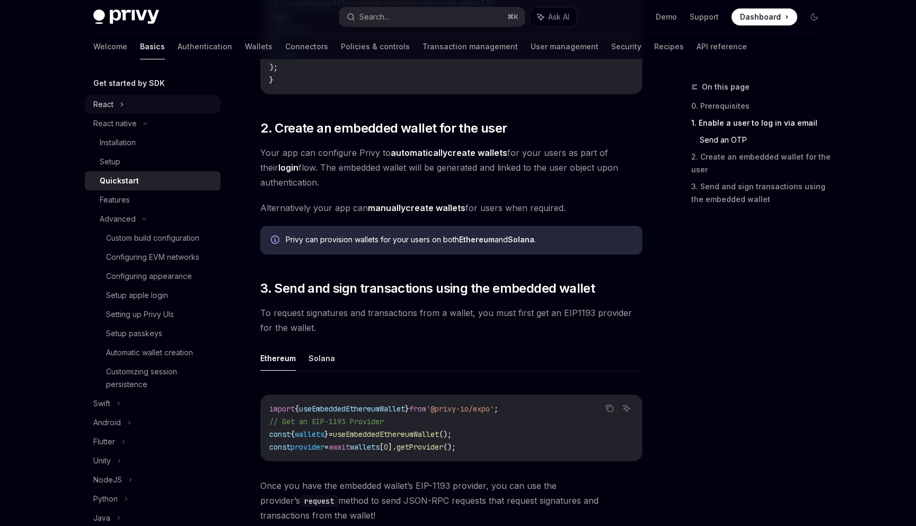
click at [118, 99] on div "React" at bounding box center [153, 104] width 136 height 19
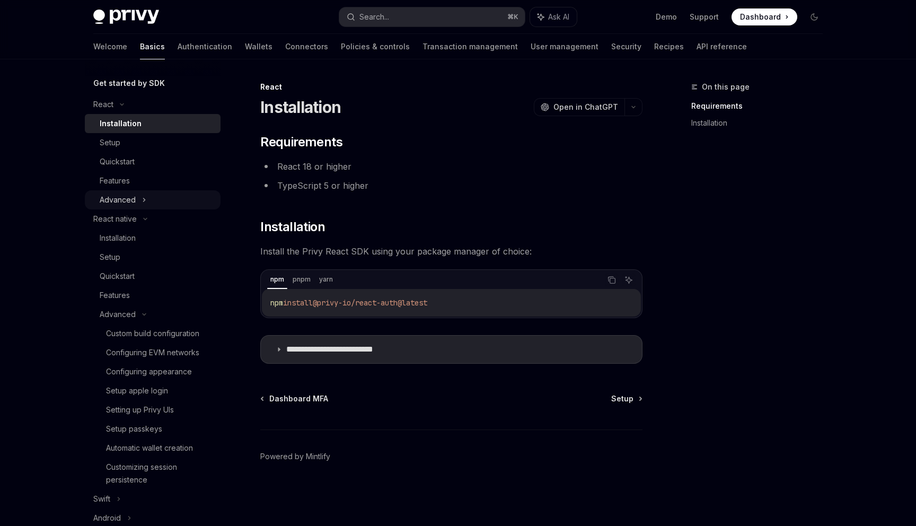
click at [137, 197] on div "Advanced" at bounding box center [153, 199] width 136 height 19
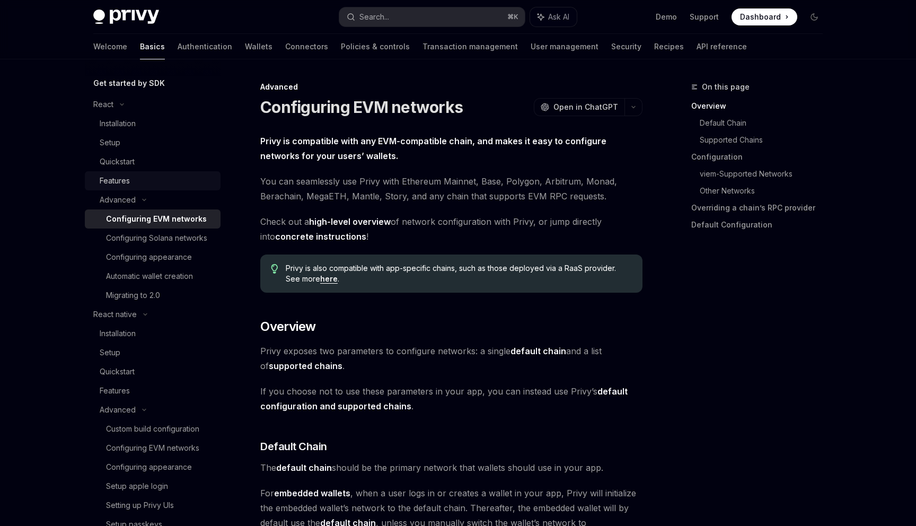
click at [144, 178] on div "Features" at bounding box center [157, 180] width 114 height 13
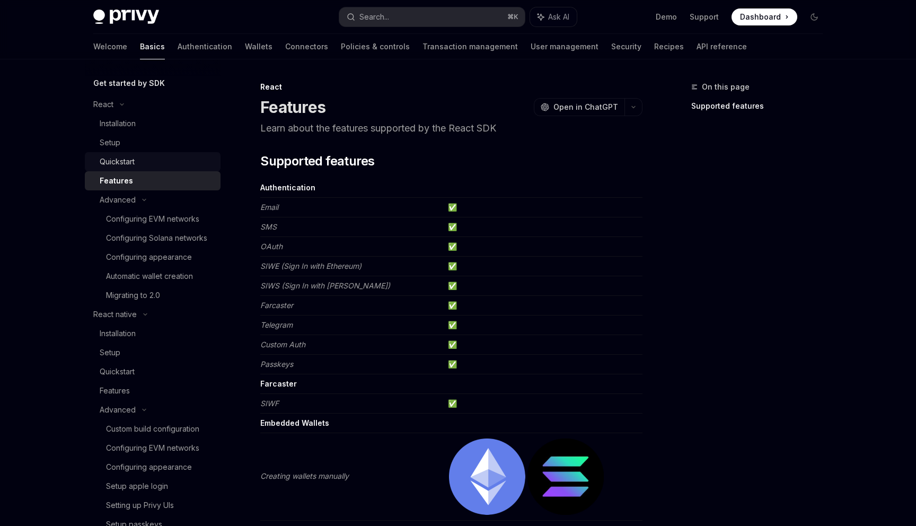
click at [154, 158] on div "Quickstart" at bounding box center [157, 161] width 114 height 13
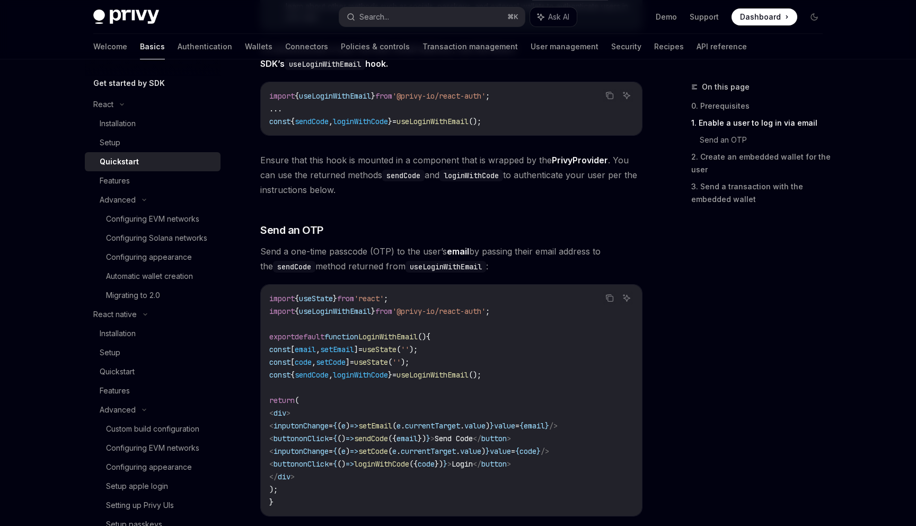
scroll to position [365, 0]
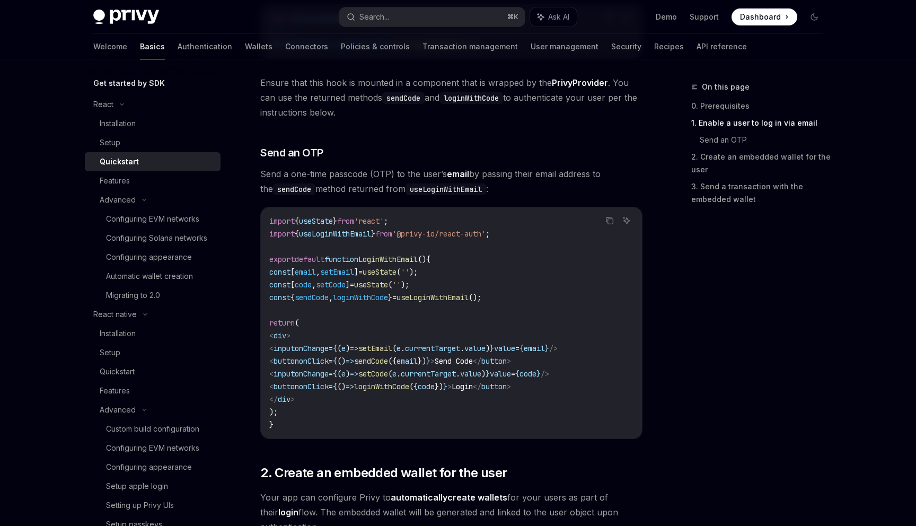
click at [474, 404] on code "import { useState } from 'react' ; import { useLoginWithEmail } from '@privy-io…" at bounding box center [451, 323] width 364 height 216
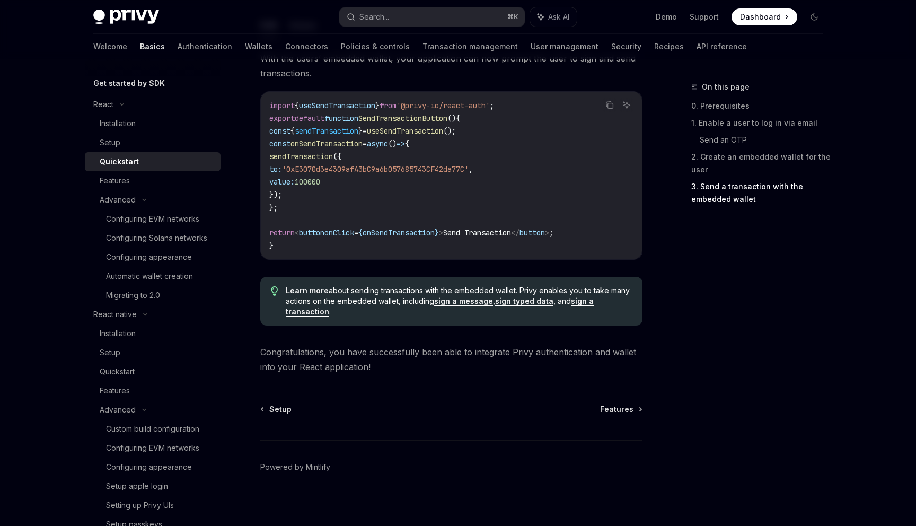
scroll to position [1012, 0]
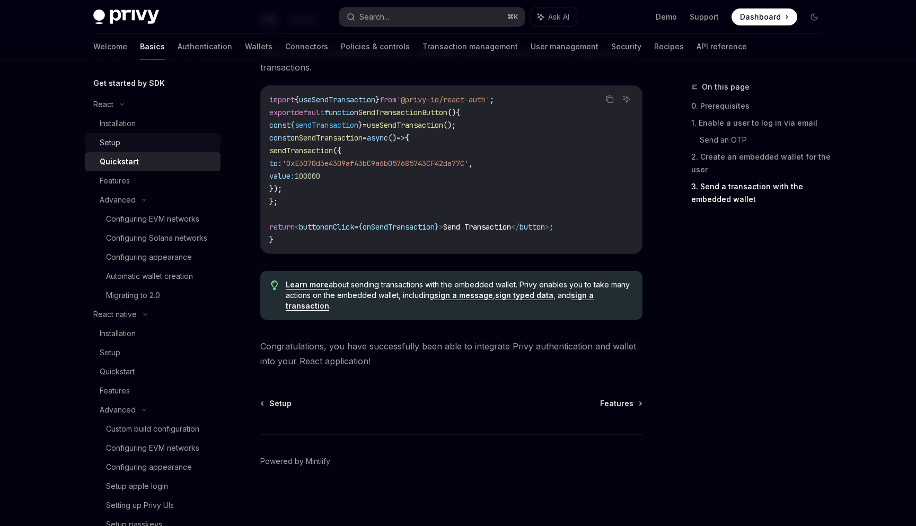
click at [124, 141] on div "Setup" at bounding box center [157, 142] width 114 height 13
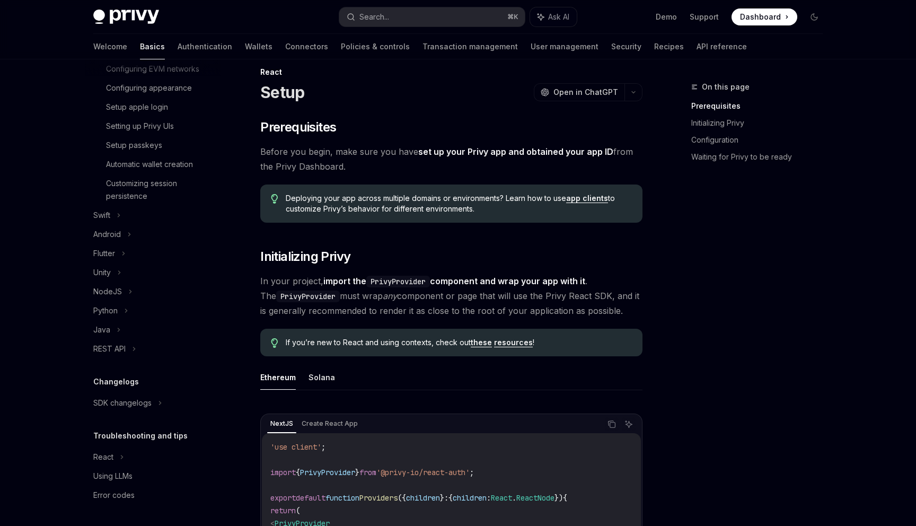
scroll to position [20, 0]
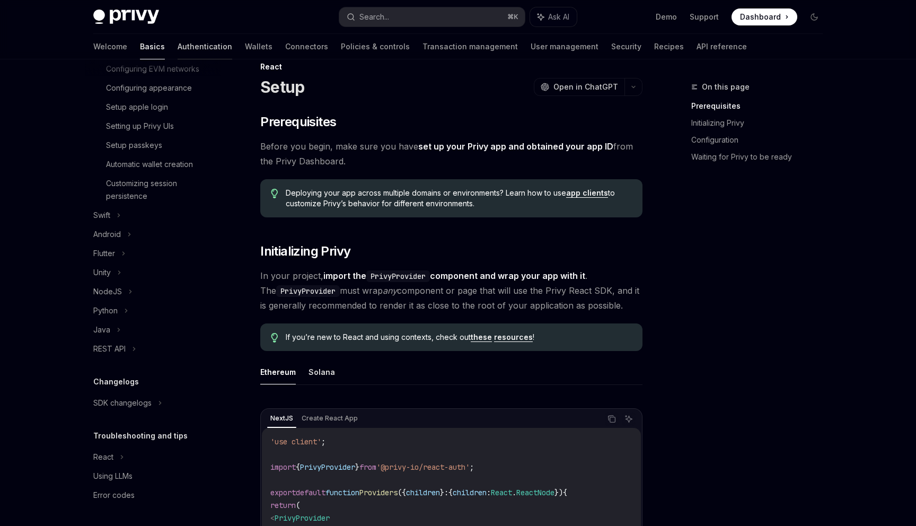
click at [178, 43] on link "Authentication" at bounding box center [205, 46] width 55 height 25
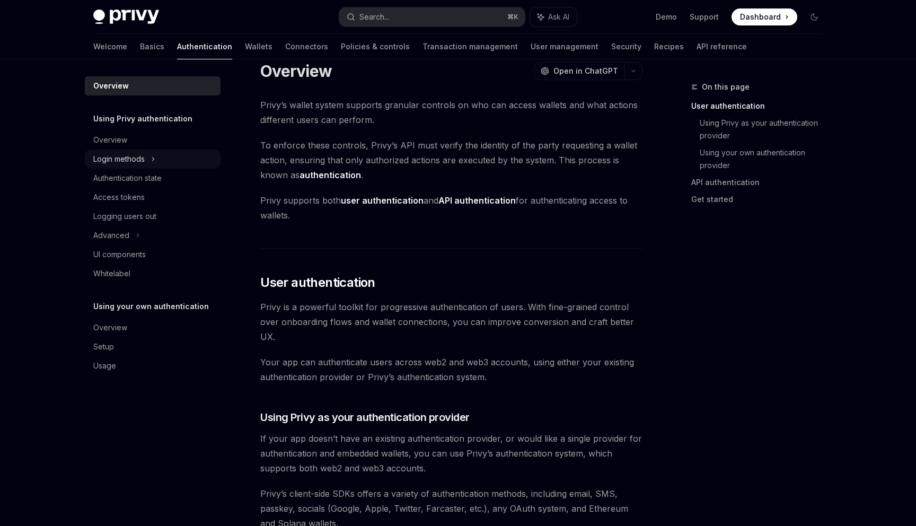
click at [170, 160] on div "Login methods" at bounding box center [153, 158] width 136 height 19
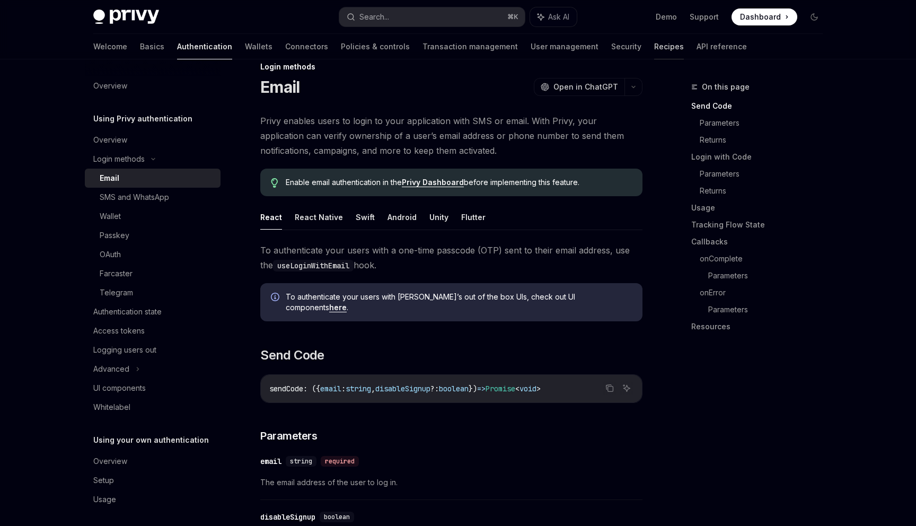
click at [654, 42] on link "Recipes" at bounding box center [669, 46] width 30 height 25
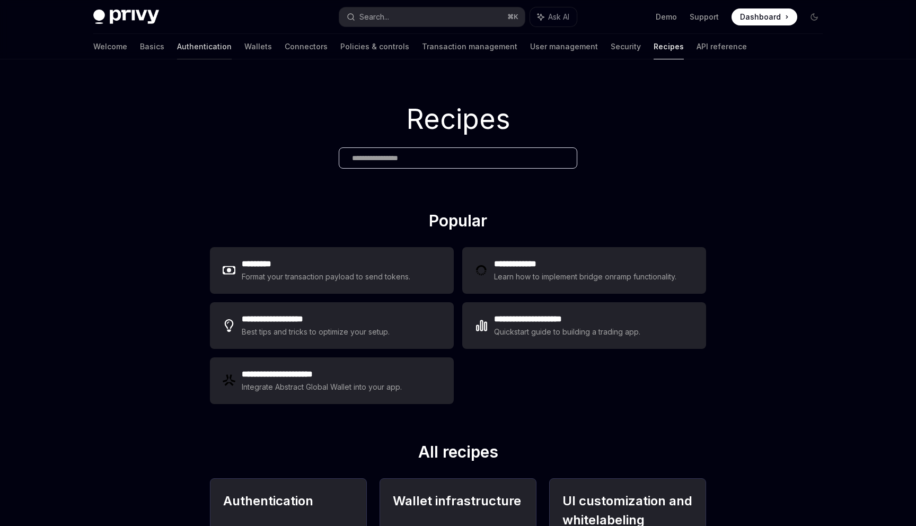
click at [177, 47] on link "Authentication" at bounding box center [204, 46] width 55 height 25
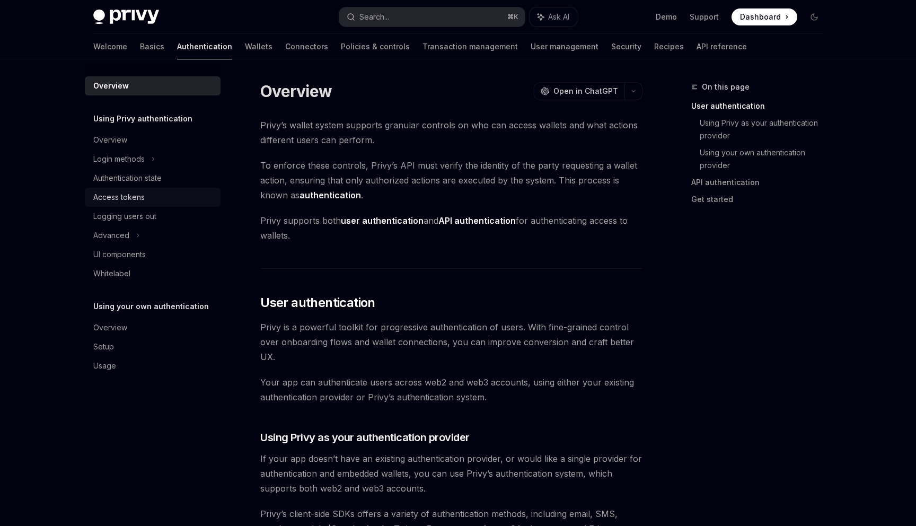
click at [134, 202] on div "Access tokens" at bounding box center [118, 197] width 51 height 13
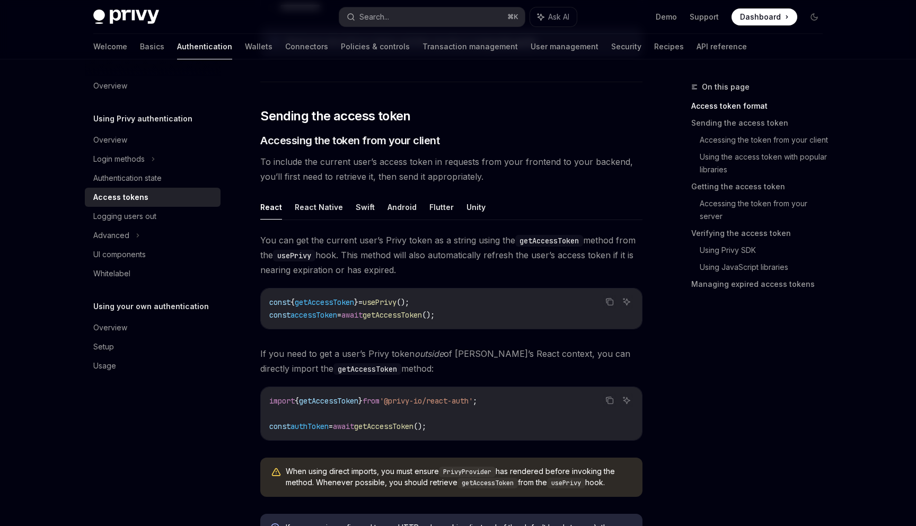
scroll to position [377, 0]
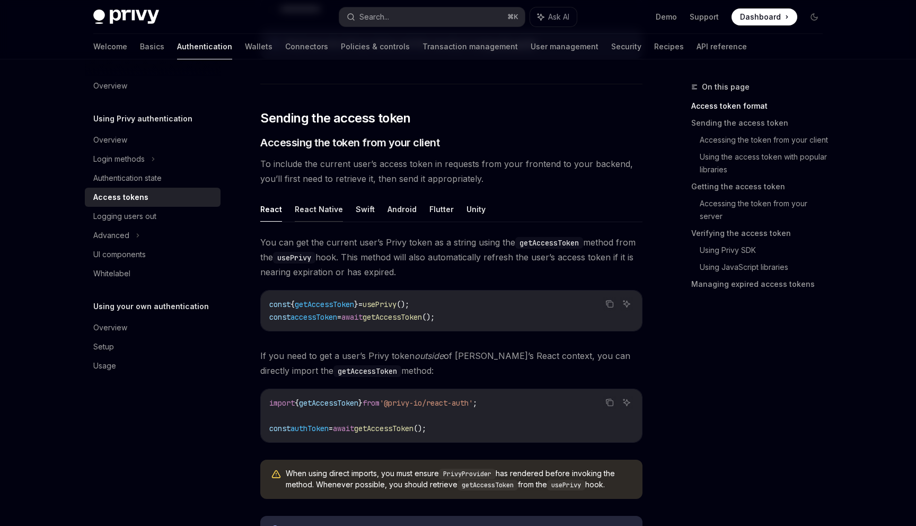
click at [309, 211] on button "React Native" at bounding box center [319, 209] width 48 height 25
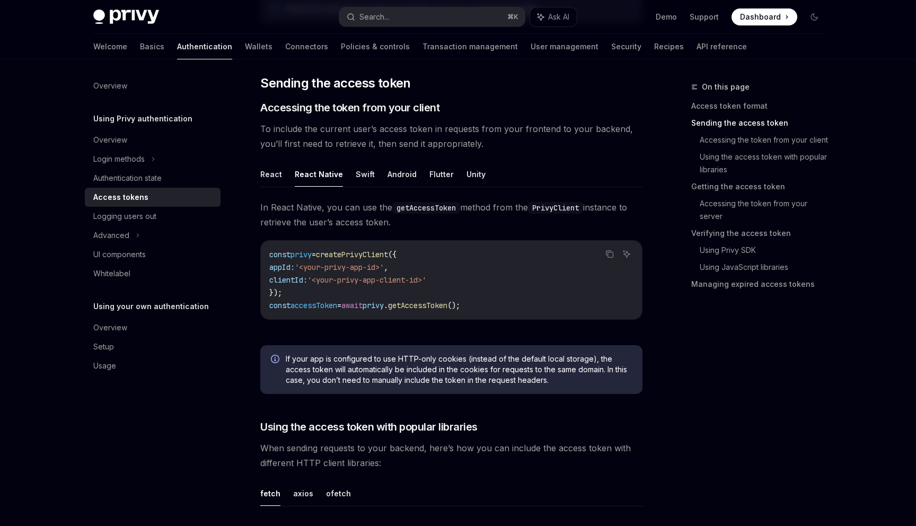
scroll to position [409, 0]
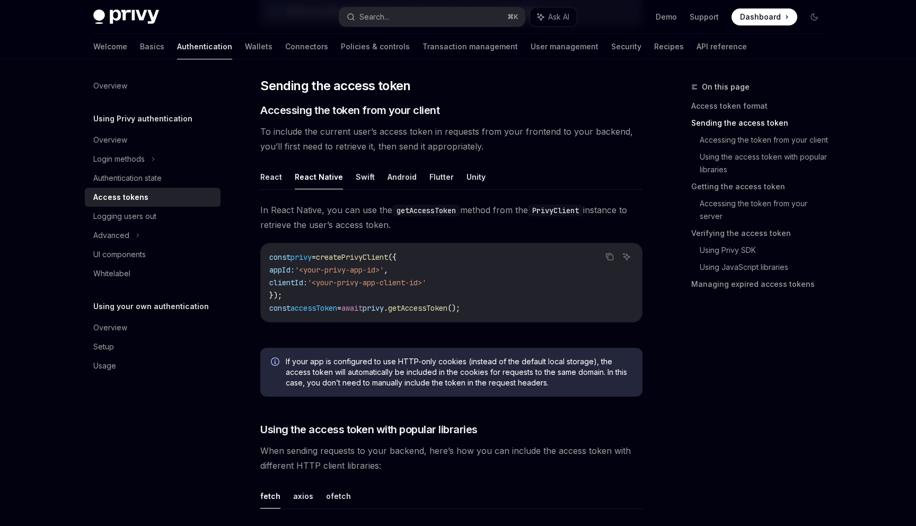
click at [361, 257] on span "createPrivyClient" at bounding box center [352, 257] width 72 height 10
click at [447, 309] on span "getAccessToken" at bounding box center [417, 308] width 59 height 10
click at [370, 258] on span "createPrivyClient" at bounding box center [352, 257] width 72 height 10
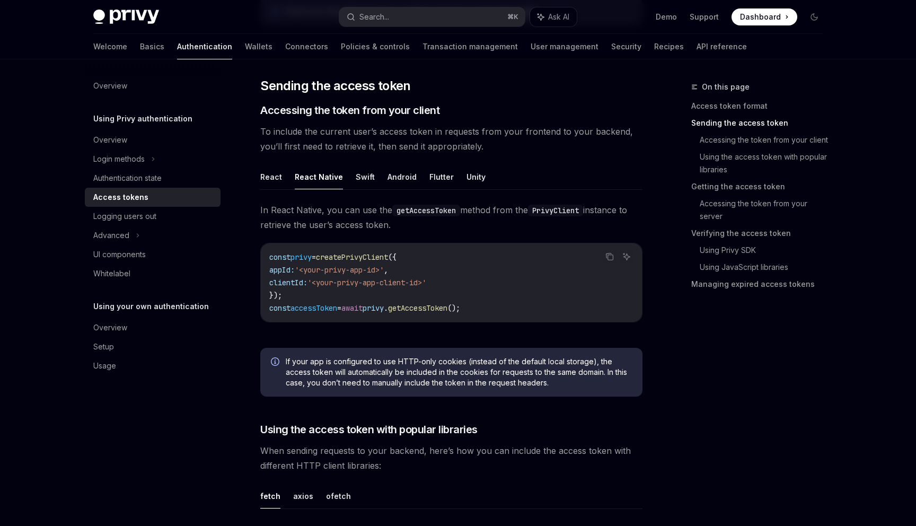
click at [370, 258] on span "createPrivyClient" at bounding box center [352, 257] width 72 height 10
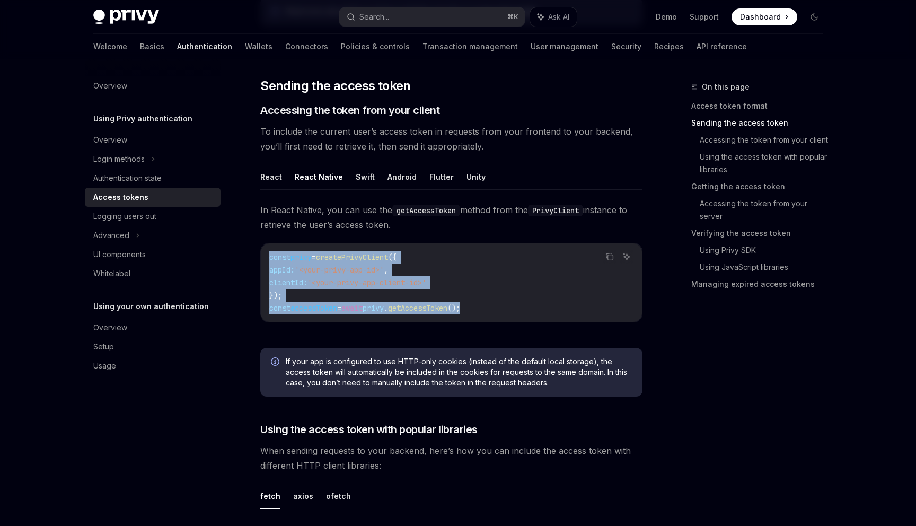
drag, startPoint x: 500, startPoint y: 307, endPoint x: 269, endPoint y: 259, distance: 236.1
click at [269, 259] on code "const privy = createPrivyClient ({ appId: '<your-privy-app-id>' , clientId: '<y…" at bounding box center [451, 283] width 364 height 64
copy code "const privy = createPrivyClient ({ appId: '<your-privy-app-id>' , clientId: '<y…"
click at [384, 311] on span "privy" at bounding box center [373, 308] width 21 height 10
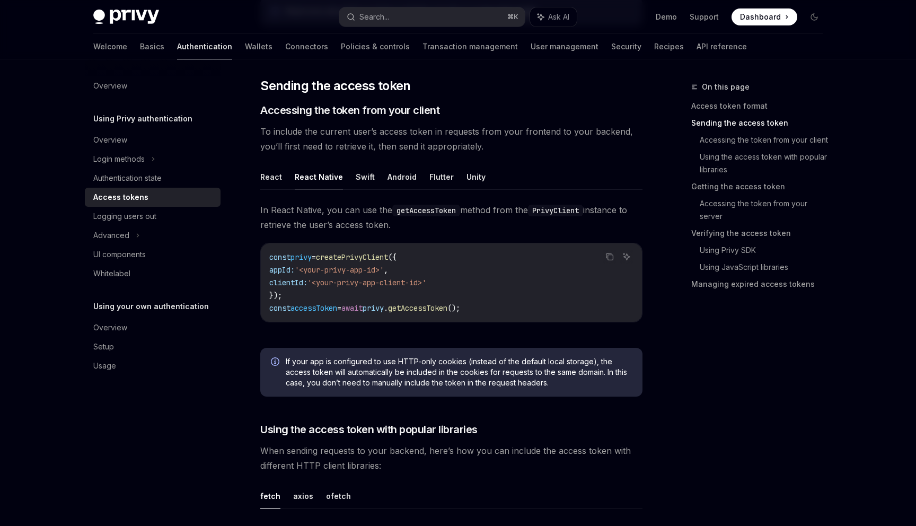
click at [308, 258] on span "privy" at bounding box center [300, 257] width 21 height 10
click at [354, 258] on span "createPrivyClient" at bounding box center [352, 257] width 72 height 10
click at [277, 182] on button "React" at bounding box center [271, 176] width 22 height 25
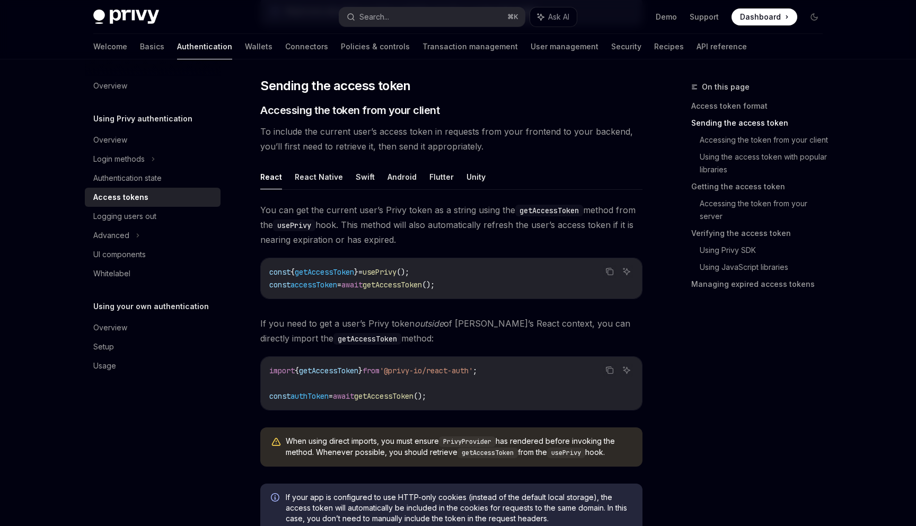
click at [354, 273] on span "getAccessToken" at bounding box center [324, 272] width 59 height 10
click at [396, 271] on span "usePrivy" at bounding box center [380, 272] width 34 height 10
copy span "usePrivy"
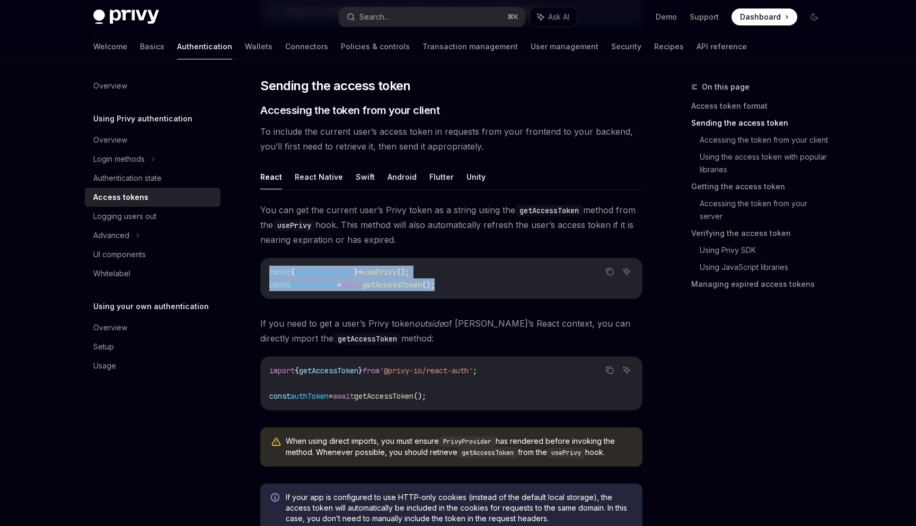
drag, startPoint x: 469, startPoint y: 281, endPoint x: 266, endPoint y: 272, distance: 203.2
click at [266, 272] on div "const { getAccessToken } = usePrivy (); const accessToken = await getAccessToke…" at bounding box center [451, 278] width 381 height 40
click at [438, 271] on code "const { getAccessToken } = usePrivy (); const accessToken = await getAccessToke…" at bounding box center [451, 278] width 364 height 25
drag, startPoint x: 462, startPoint y: 277, endPoint x: 264, endPoint y: 277, distance: 197.7
click at [264, 277] on div "const { getAccessToken } = usePrivy (); const accessToken = await getAccessToke…" at bounding box center [451, 278] width 381 height 40
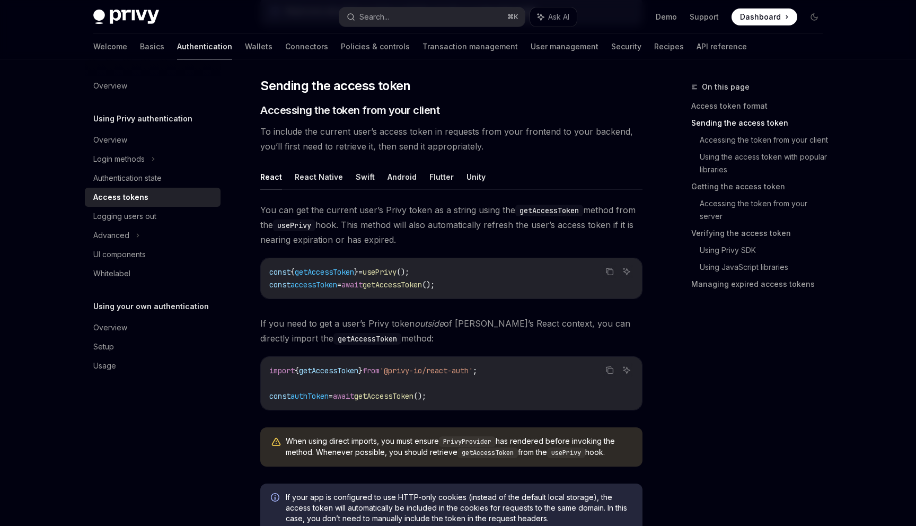
click at [396, 273] on span "usePrivy" at bounding box center [380, 272] width 34 height 10
copy span "usePrivy"
drag, startPoint x: 515, startPoint y: 369, endPoint x: 352, endPoint y: 369, distance: 162.7
click at [352, 369] on code "import { getAccessToken } from '@privy-io/react-auth' ; const authToken = await…" at bounding box center [451, 383] width 364 height 38
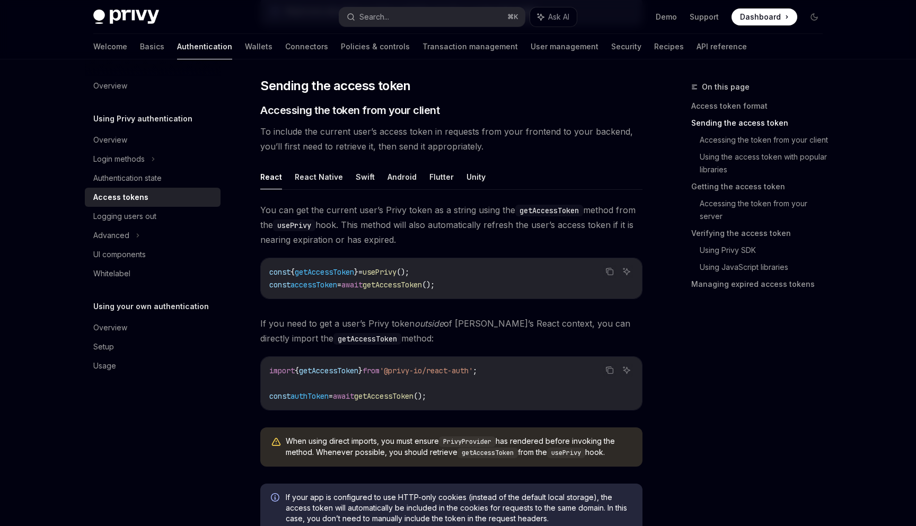
click at [335, 371] on span "getAccessToken" at bounding box center [328, 371] width 59 height 10
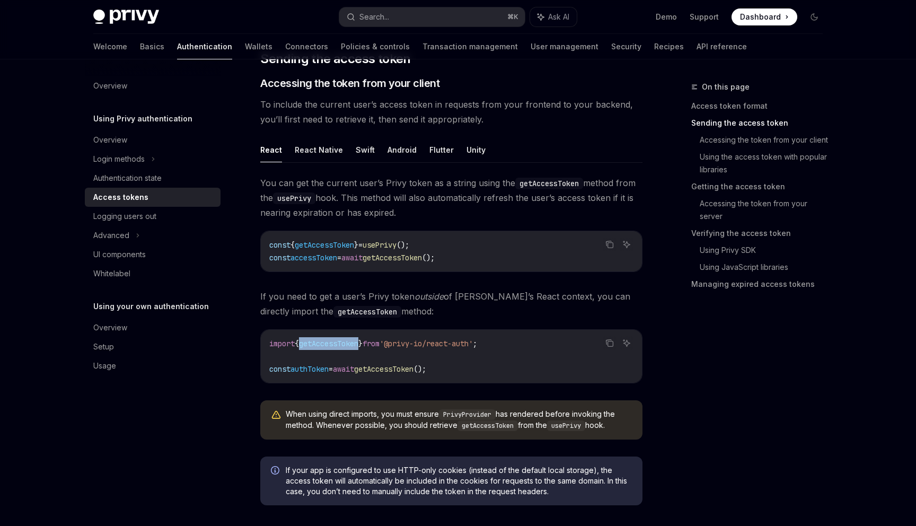
scroll to position [445, 0]
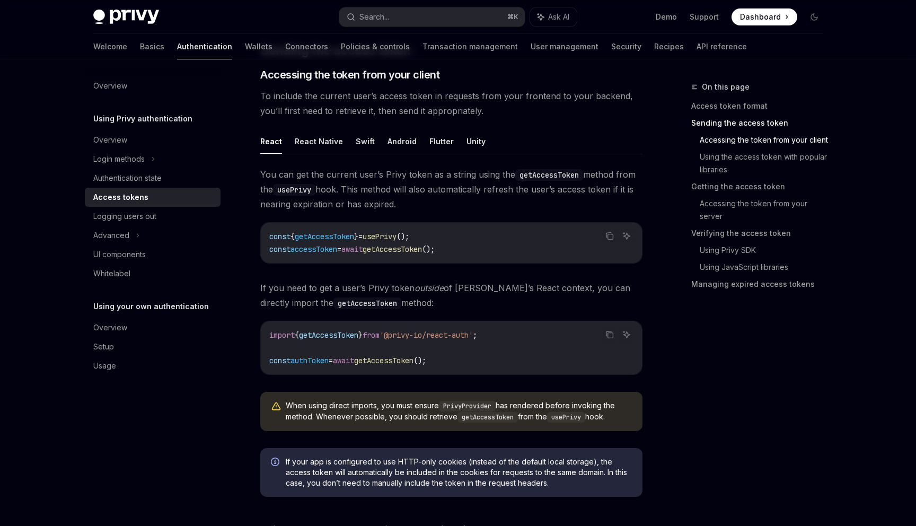
click at [466, 337] on span "'@privy-io/react-auth'" at bounding box center [425, 335] width 93 height 10
drag, startPoint x: 466, startPoint y: 337, endPoint x: 483, endPoint y: 337, distance: 16.4
click at [473, 337] on span "'@privy-io/react-auth'" at bounding box center [425, 335] width 93 height 10
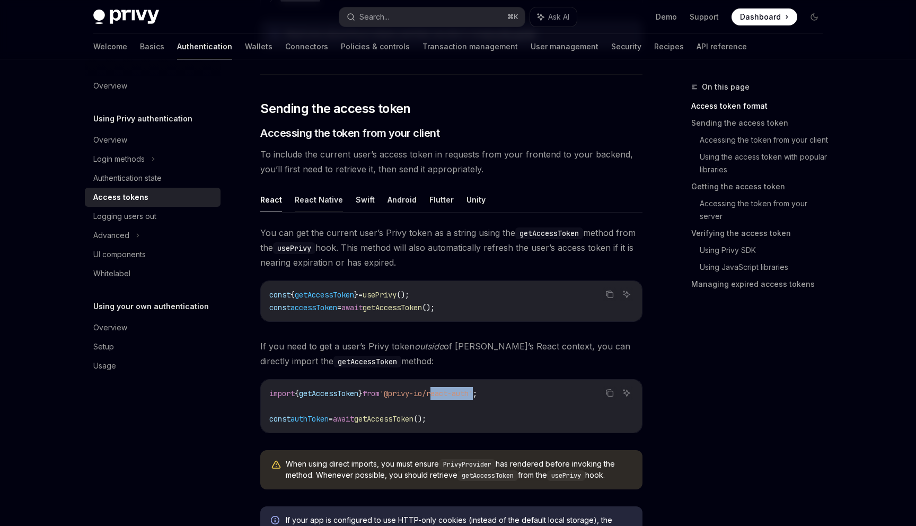
click at [311, 198] on button "React Native" at bounding box center [319, 199] width 48 height 25
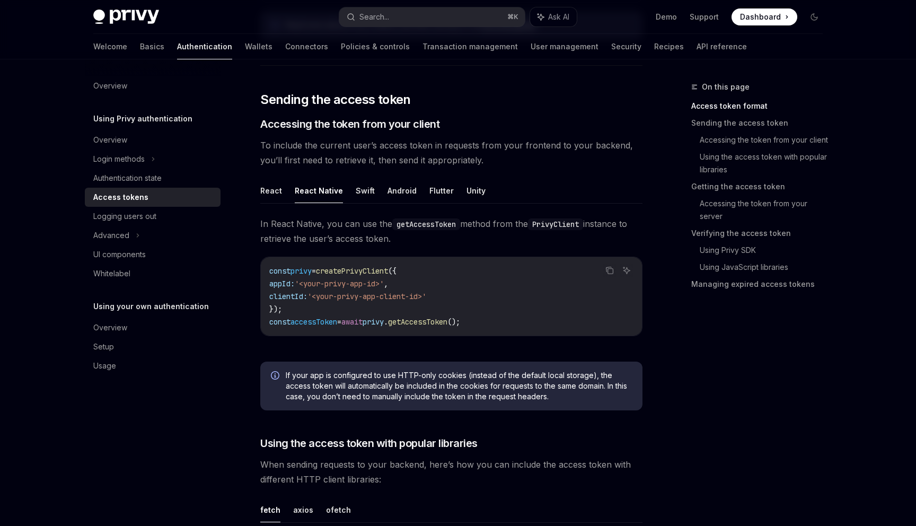
scroll to position [402, 0]
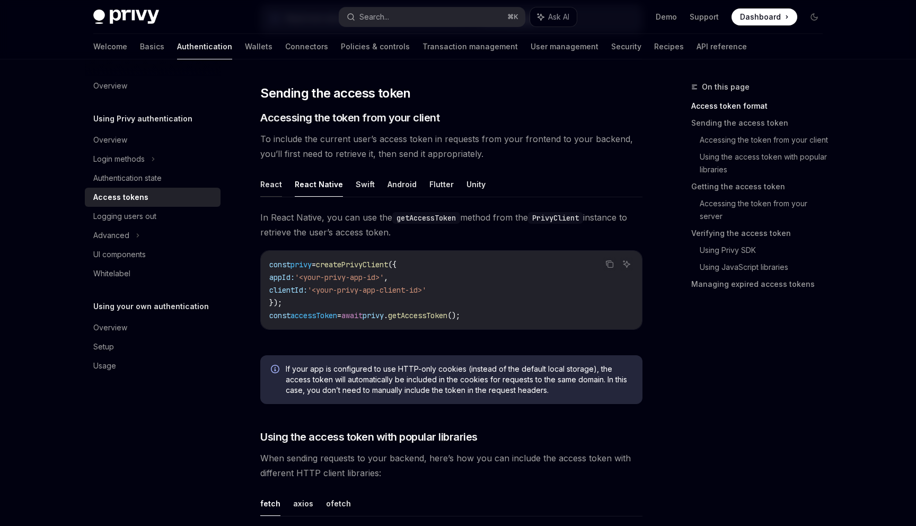
click at [272, 191] on button "React" at bounding box center [271, 184] width 22 height 25
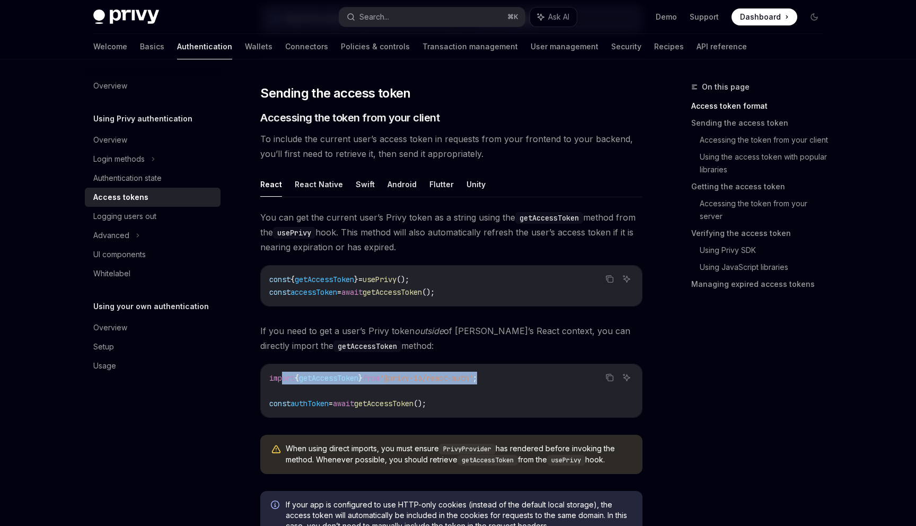
drag, startPoint x: 526, startPoint y: 377, endPoint x: 284, endPoint y: 379, distance: 241.7
click at [284, 379] on code "import { getAccessToken } from '@privy-io/react-auth' ; const authToken = await…" at bounding box center [451, 391] width 364 height 38
click at [467, 380] on span "'@privy-io/react-auth'" at bounding box center [425, 378] width 93 height 10
drag, startPoint x: 467, startPoint y: 380, endPoint x: 499, endPoint y: 380, distance: 31.8
click at [473, 380] on span "'@privy-io/react-auth'" at bounding box center [425, 378] width 93 height 10
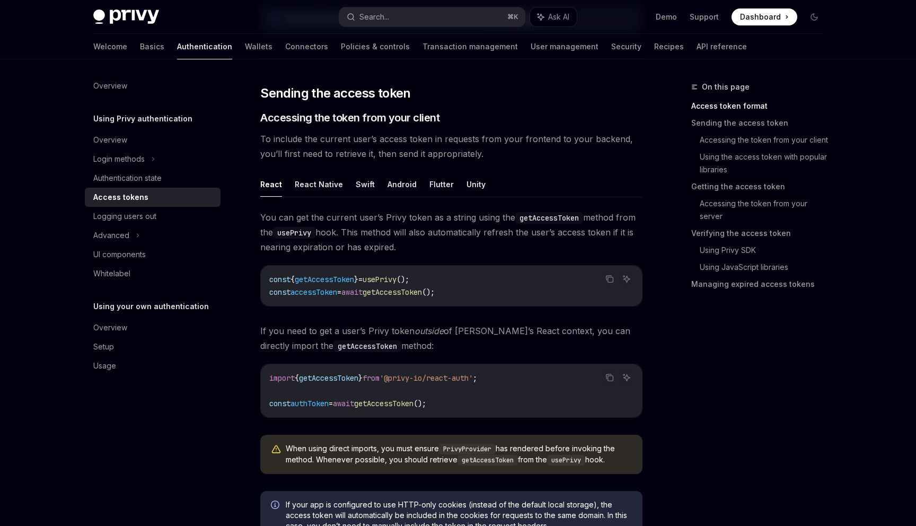
click at [540, 390] on code "import { getAccessToken } from '@privy-io/react-auth' ; const authToken = await…" at bounding box center [451, 391] width 364 height 38
drag, startPoint x: 516, startPoint y: 378, endPoint x: 245, endPoint y: 378, distance: 270.3
click at [322, 183] on button "React Native" at bounding box center [319, 184] width 48 height 25
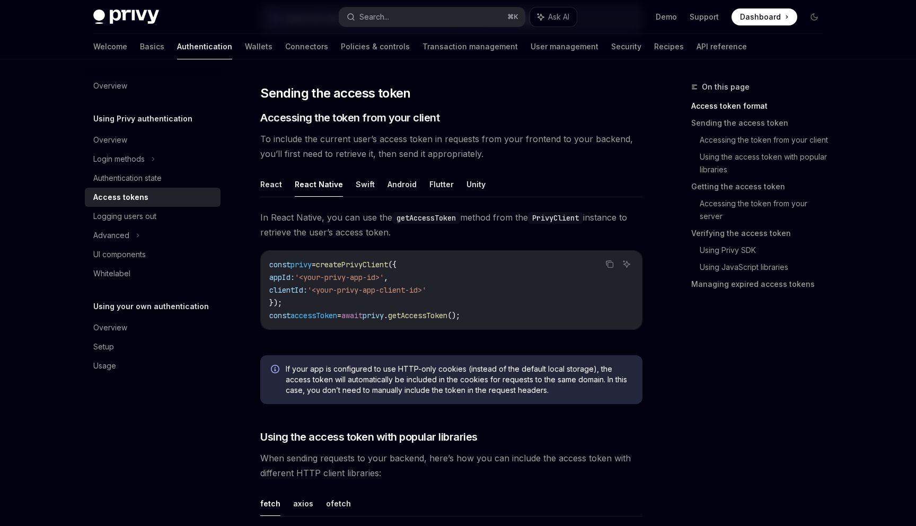
scroll to position [419, 0]
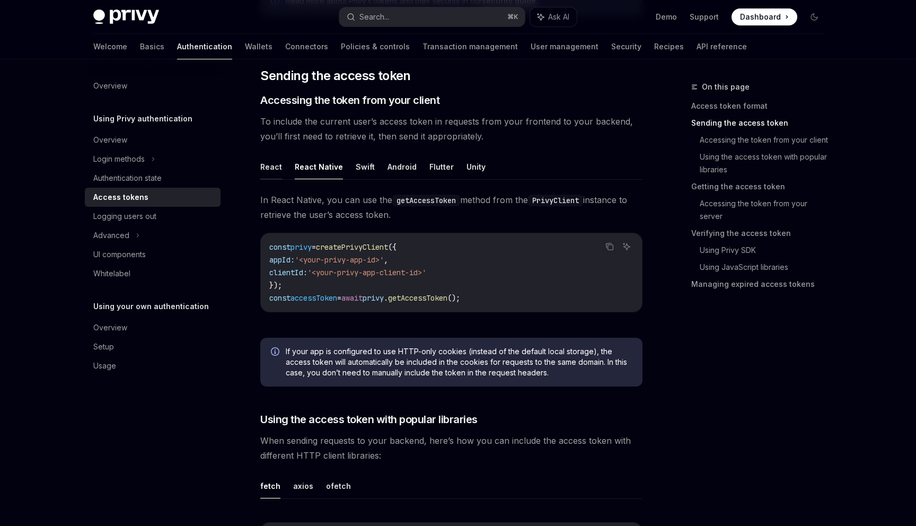
click at [272, 167] on button "React" at bounding box center [271, 166] width 22 height 25
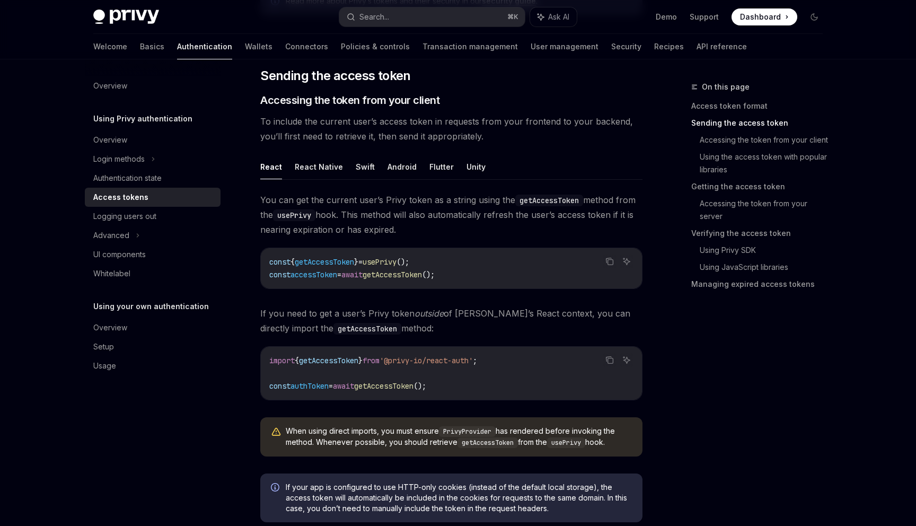
click at [396, 260] on span "usePrivy" at bounding box center [380, 262] width 34 height 10
click at [314, 166] on button "React Native" at bounding box center [319, 166] width 48 height 25
type textarea "*"
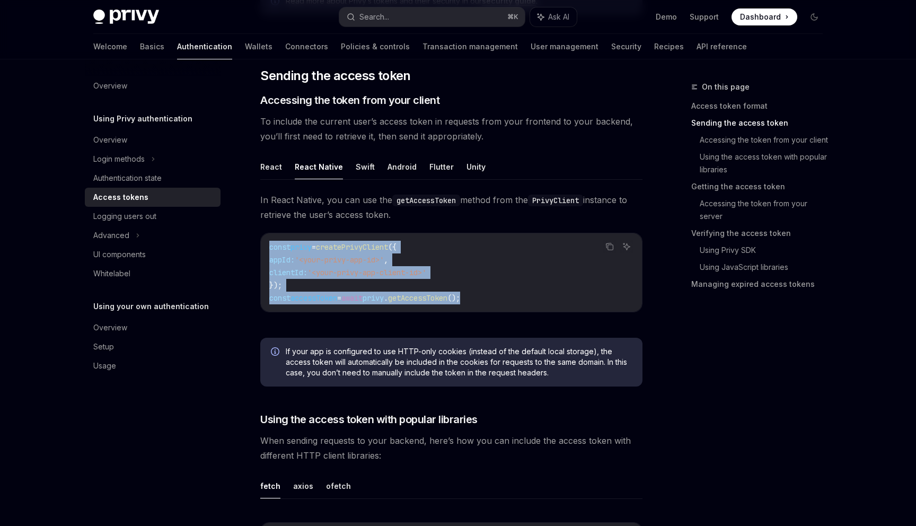
drag, startPoint x: 500, startPoint y: 297, endPoint x: 264, endPoint y: 241, distance: 242.5
click at [264, 241] on div "const privy = createPrivyClient ({ appId: '<your-privy-app-id>' , clientId: '<y…" at bounding box center [451, 272] width 381 height 78
copy code "const privy = createPrivyClient ({ appId: '<your-privy-app-id>' , clientId: '<y…"
